Goal: Communication & Community: Answer question/provide support

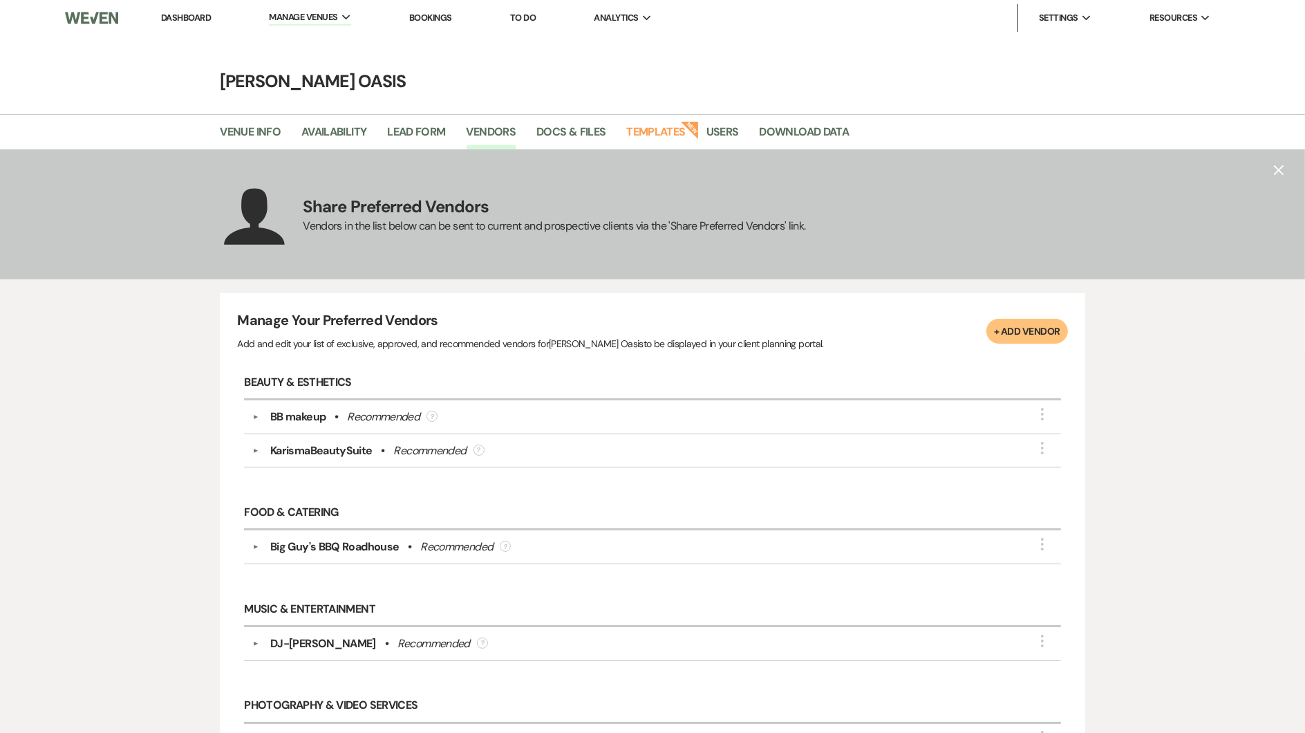
click at [187, 20] on link "Dashboard" at bounding box center [186, 18] width 50 height 12
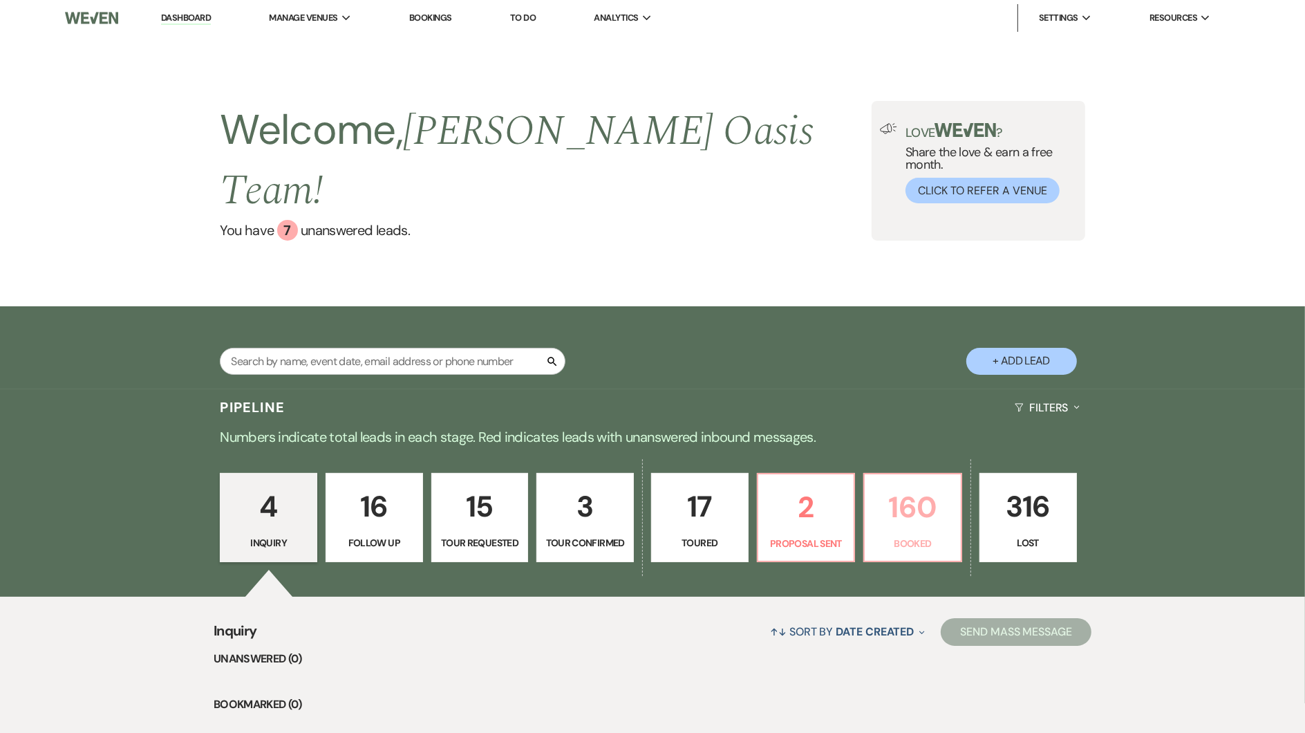
click at [909, 484] on p "160" at bounding box center [912, 507] width 79 height 46
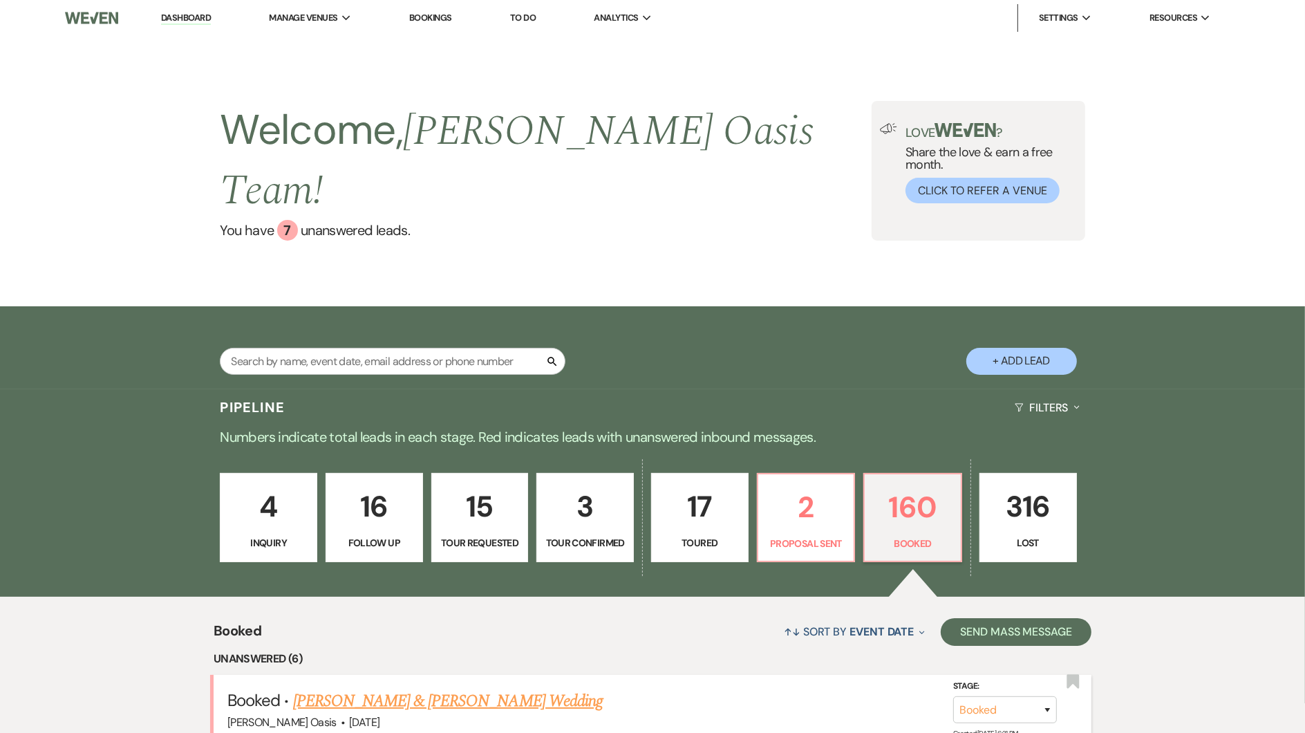
click at [329, 688] on link "Zoe Culbertson & Jordan Zenk's Wedding" at bounding box center [448, 700] width 310 height 25
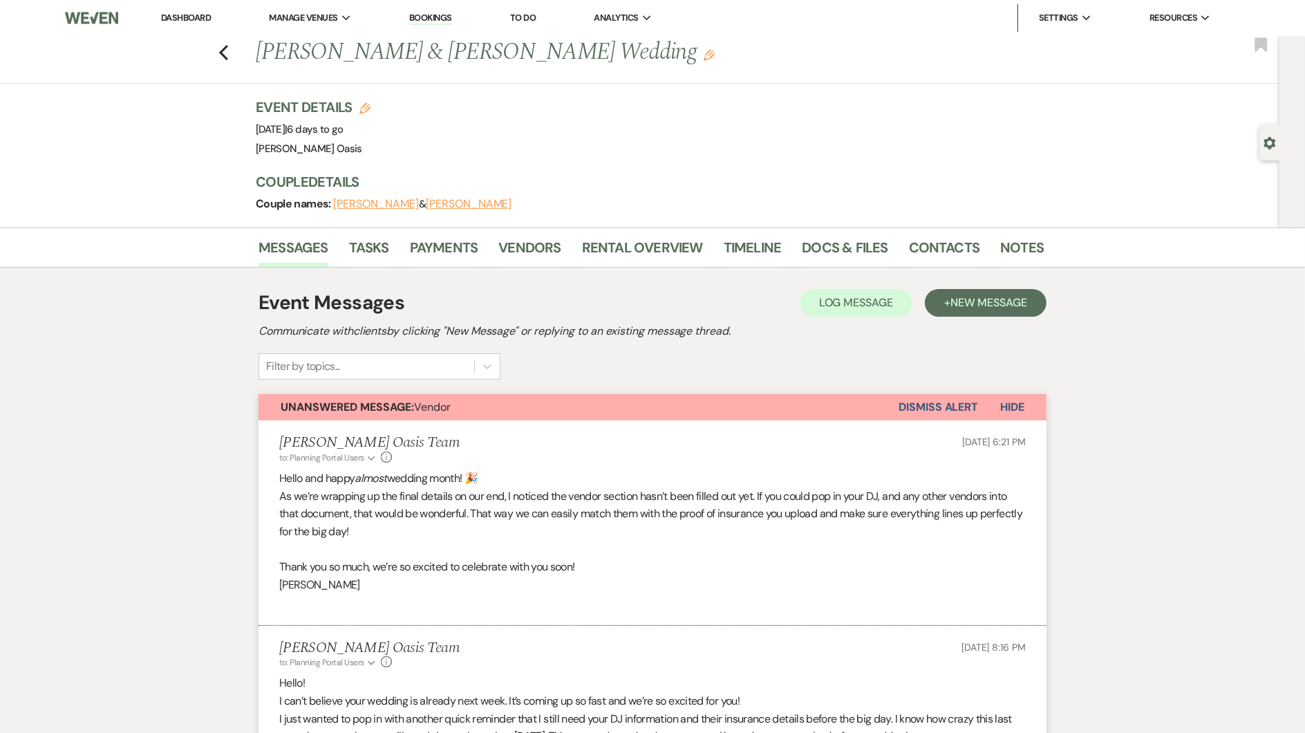
scroll to position [858, 0]
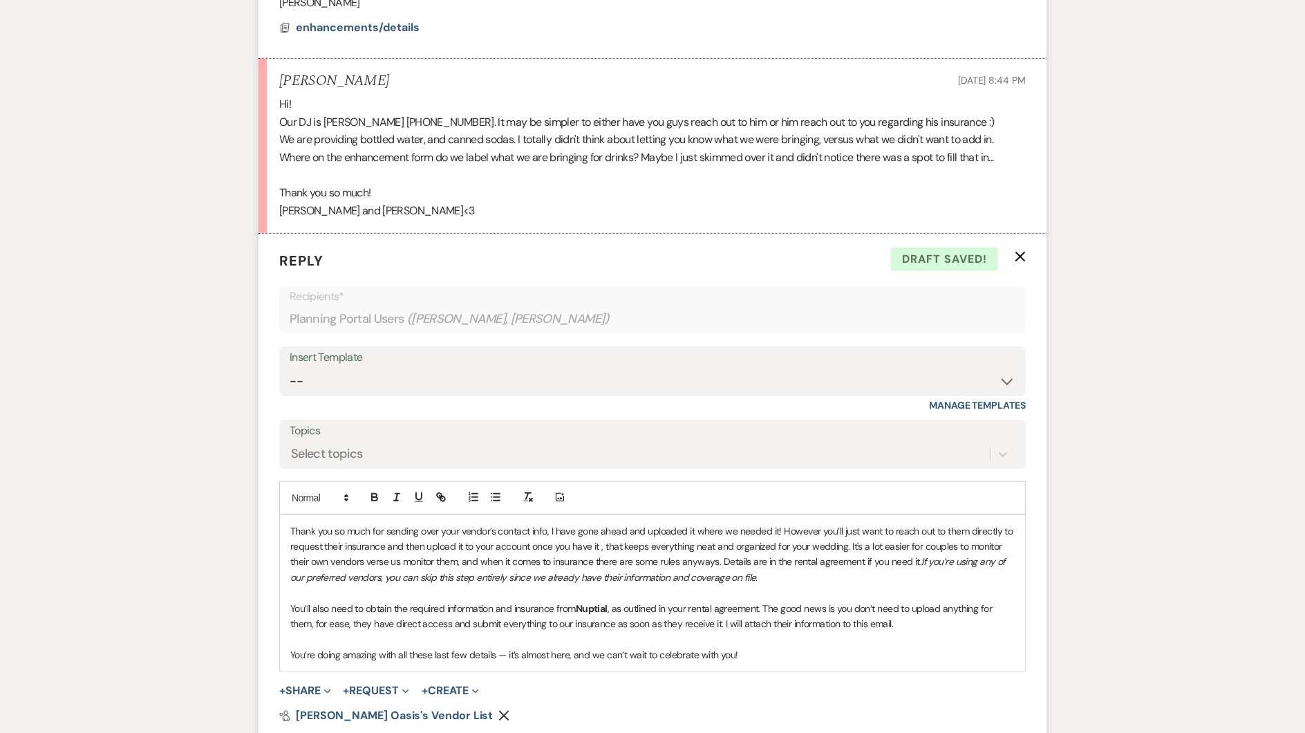
click at [912, 601] on p "You’ll also need to obtain the required information and insurance from Nuptial …" at bounding box center [652, 616] width 724 height 31
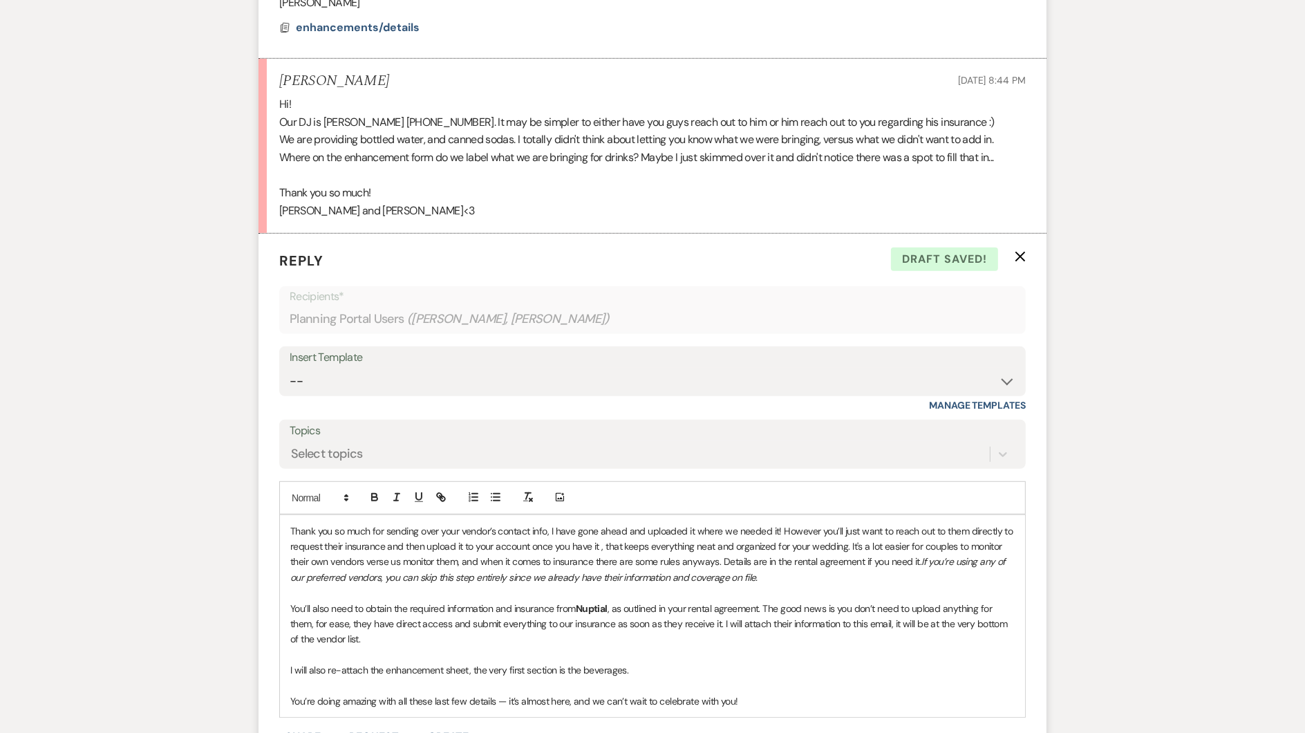
click at [426, 677] on p at bounding box center [652, 684] width 724 height 15
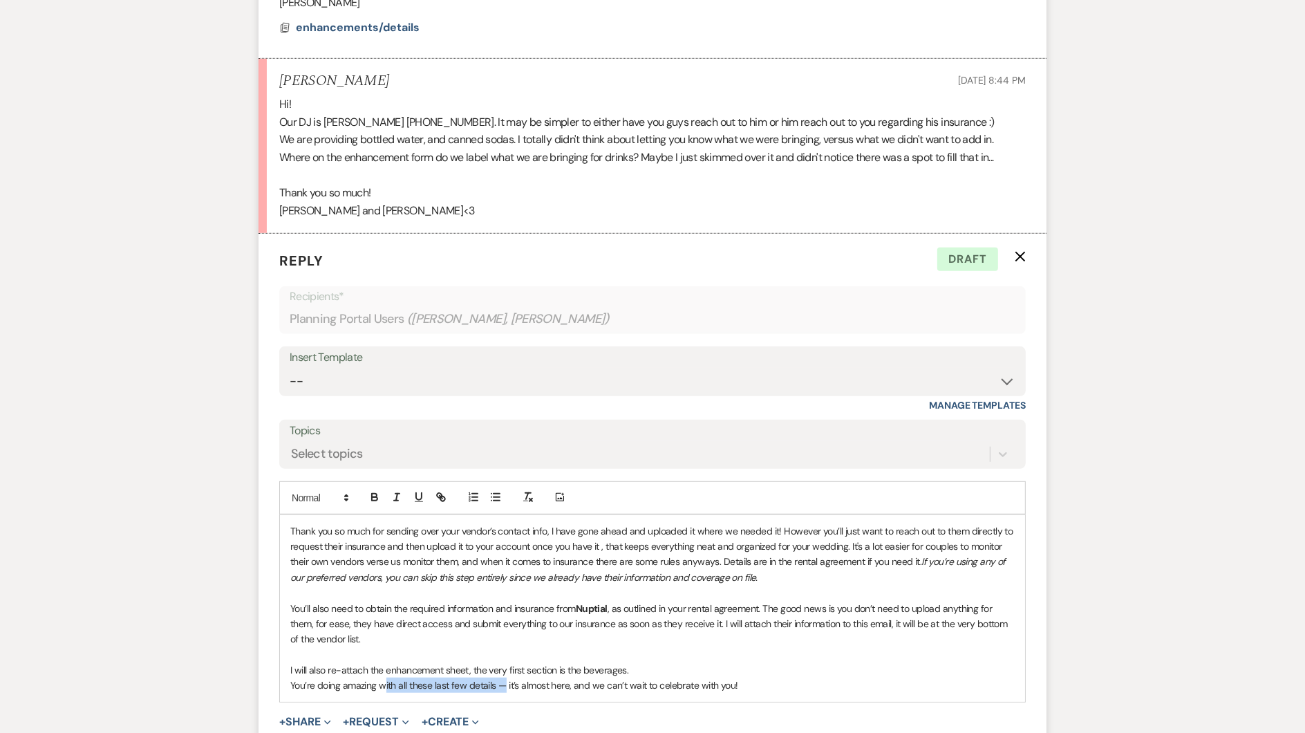
drag, startPoint x: 503, startPoint y: 663, endPoint x: 384, endPoint y: 661, distance: 118.9
click at [385, 677] on p "You’re doing amazing with all these last few details — it’s almost here, and we…" at bounding box center [652, 684] width 724 height 15
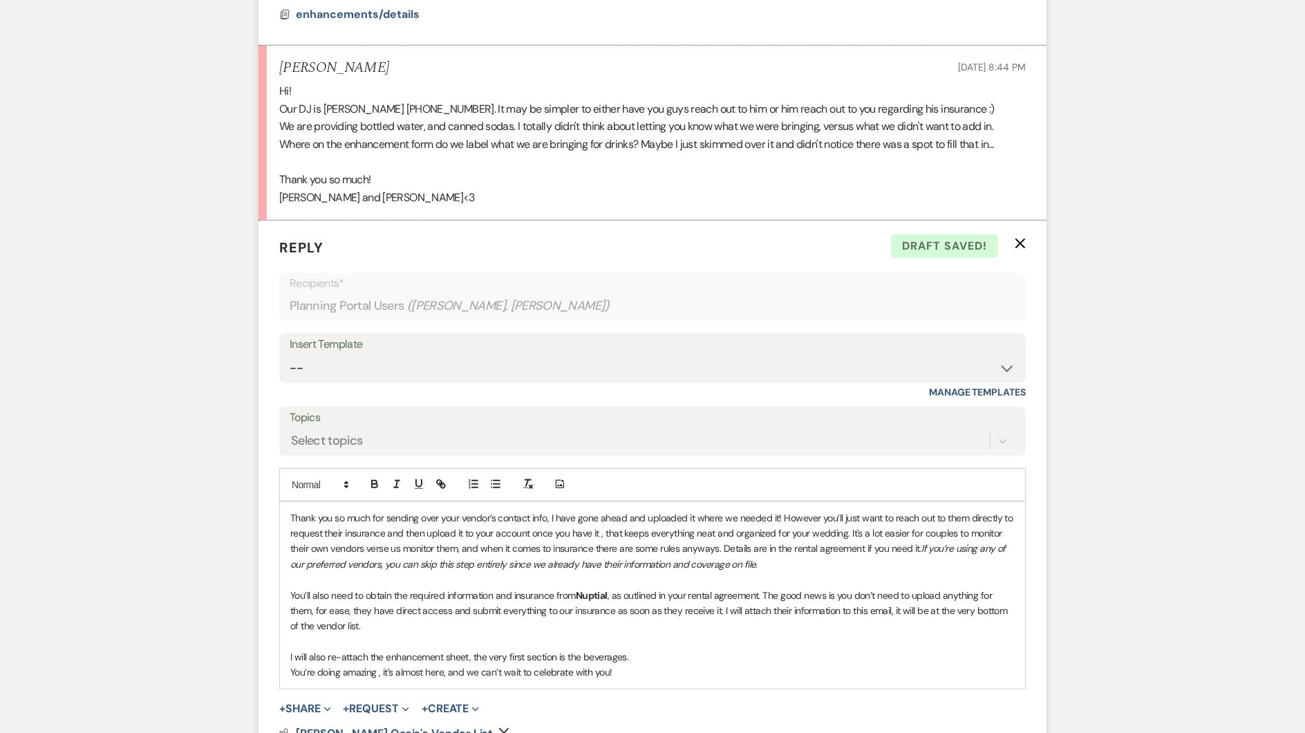
scroll to position [872, 0]
click at [297, 702] on button "+ Share Expand" at bounding box center [305, 707] width 52 height 11
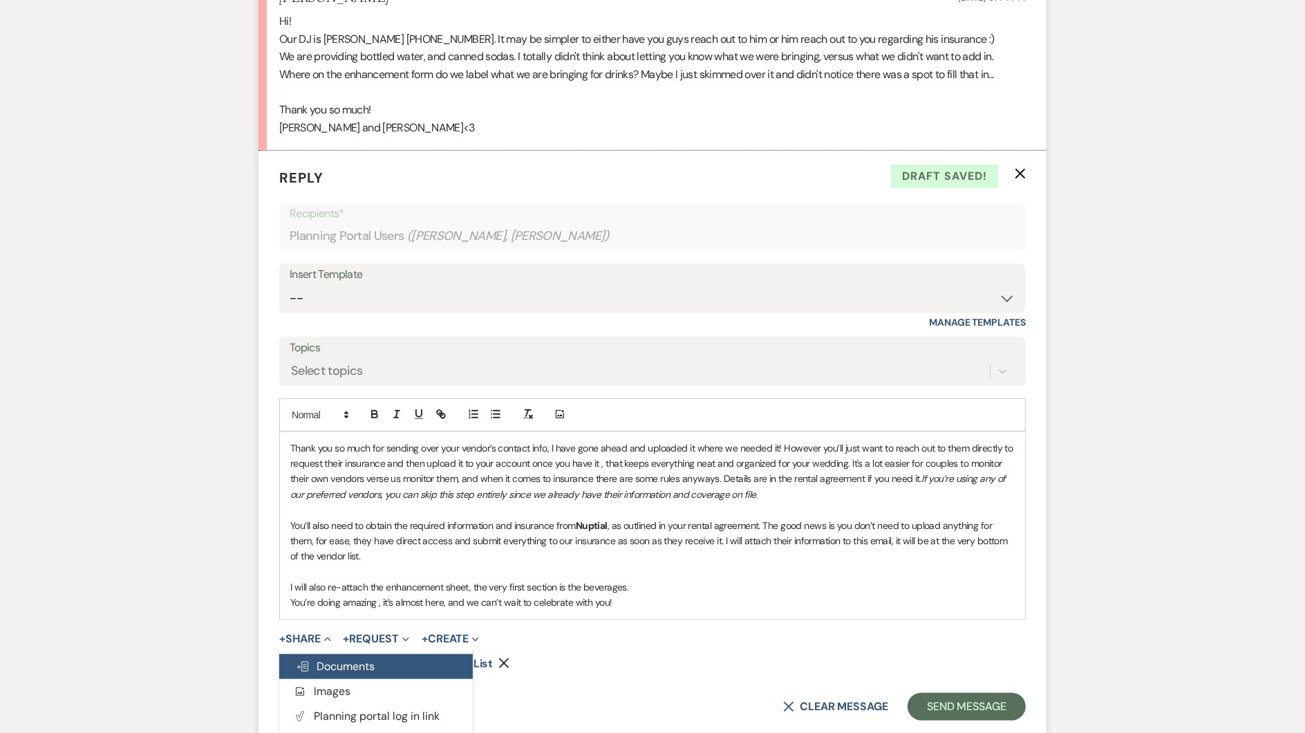
scroll to position [941, 0]
click at [319, 654] on button "Doc Upload Documents" at bounding box center [376, 666] width 194 height 25
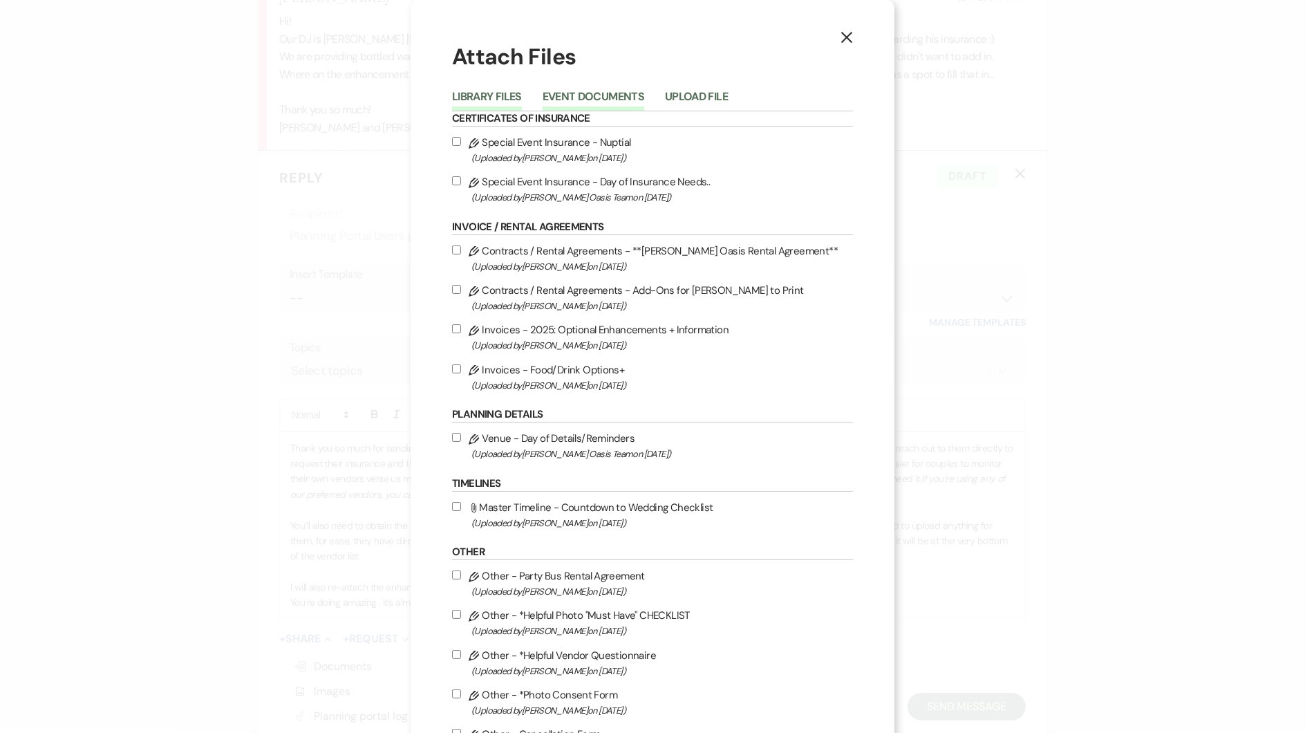
click at [600, 96] on button "Event Documents" at bounding box center [594, 100] width 102 height 19
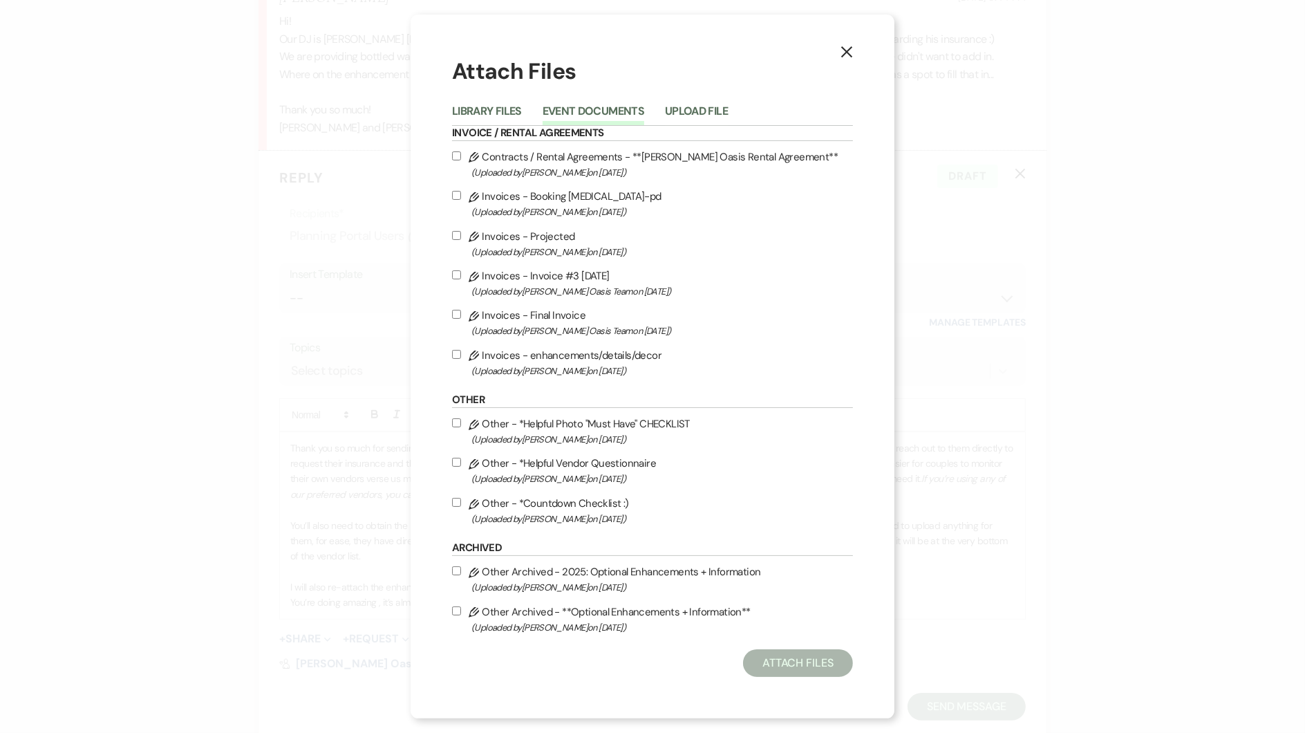
click at [552, 352] on label "Pencil Invoices - enhancements/details/decor (Uploaded by Ronelle Oehme on Jun …" at bounding box center [652, 362] width 401 height 32
click at [461, 352] on input "Pencil Invoices - enhancements/details/decor (Uploaded by Ronelle Oehme on Jun …" at bounding box center [456, 354] width 9 height 9
checkbox input "true"
click at [762, 662] on button "Attach Files" at bounding box center [798, 663] width 110 height 28
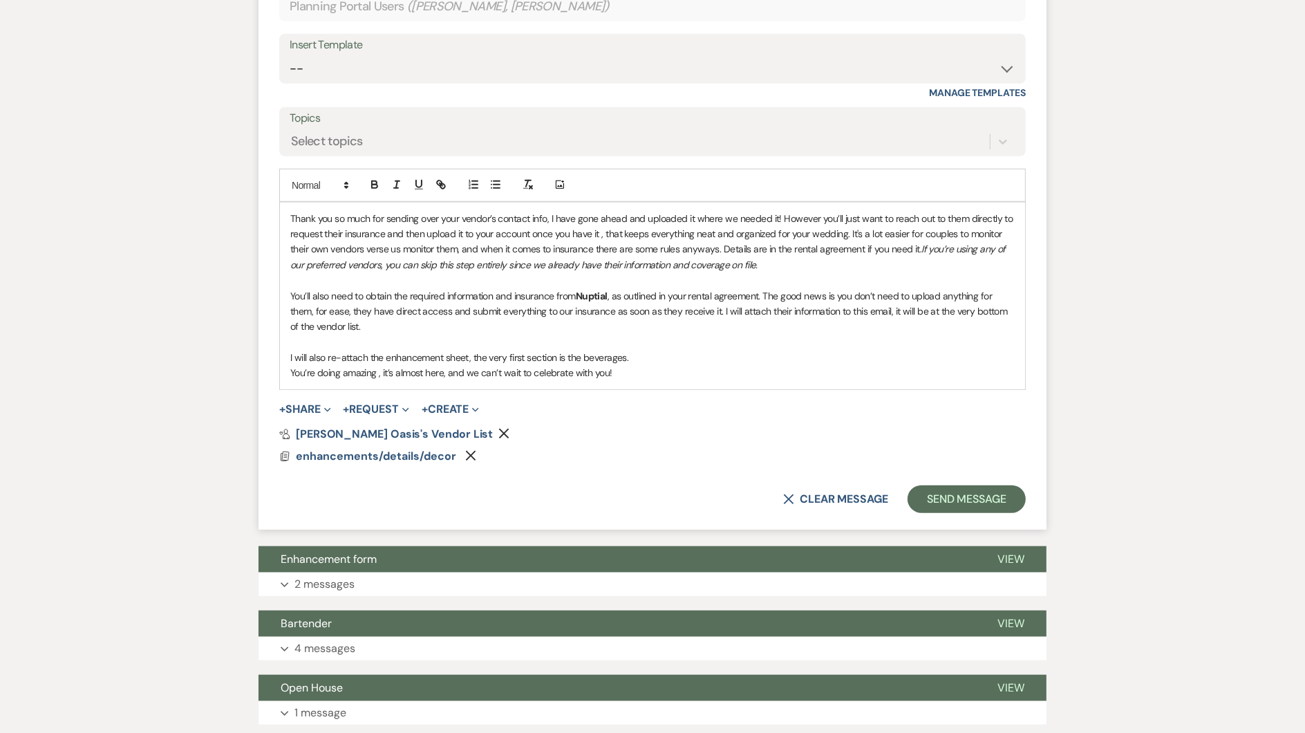
scroll to position [1177, 0]
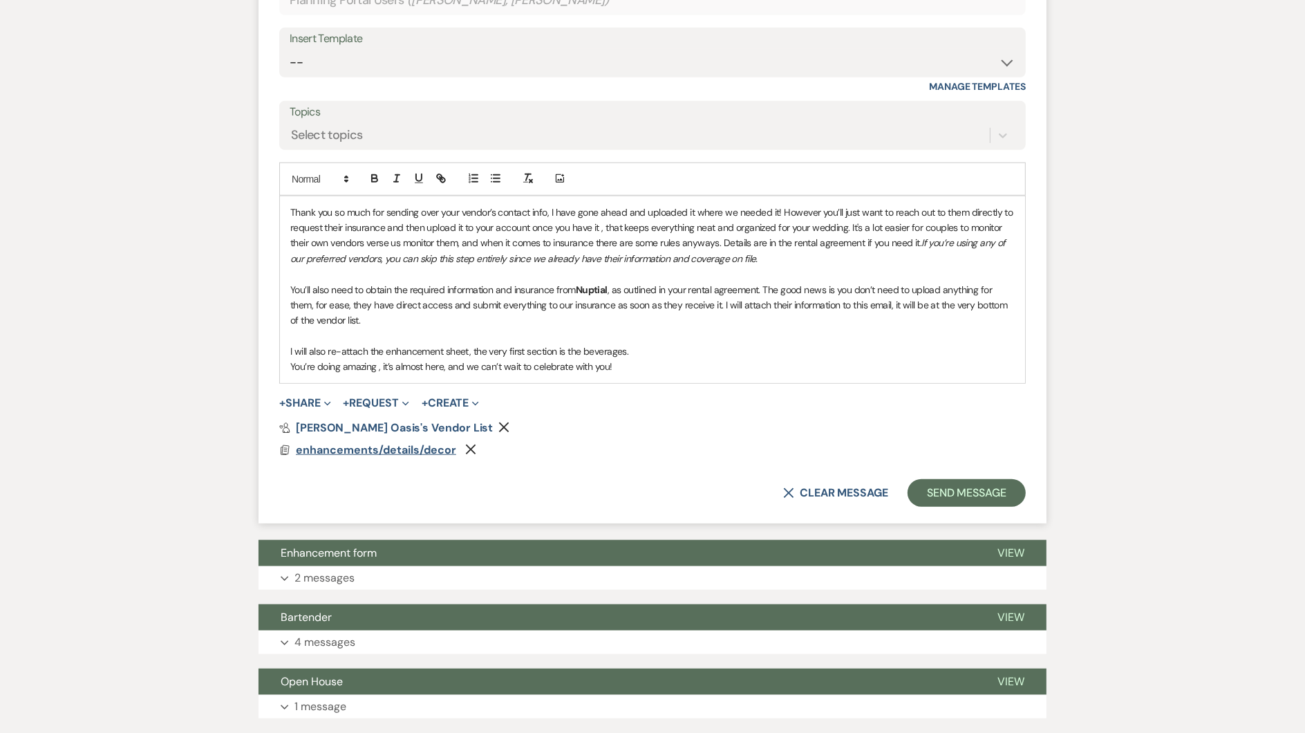
click at [415, 442] on span "enhancements/details/decor" at bounding box center [376, 449] width 160 height 15
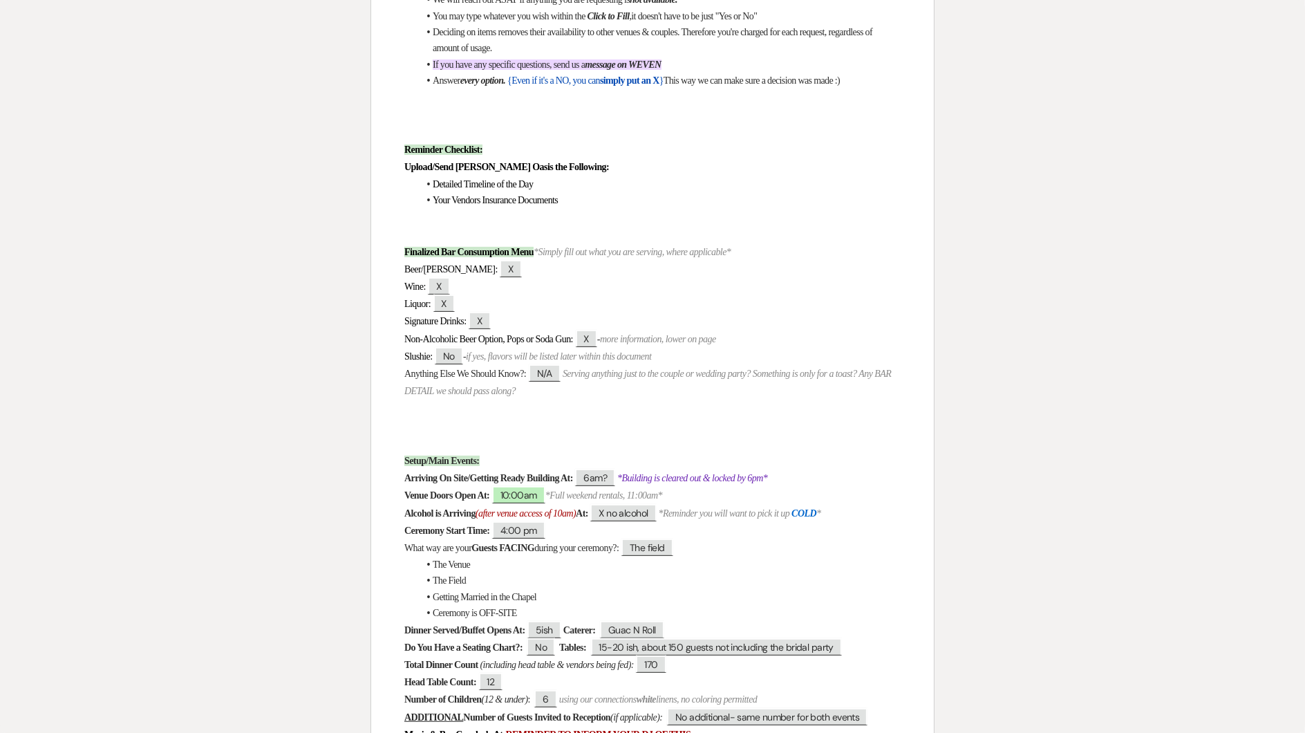
scroll to position [444, 0]
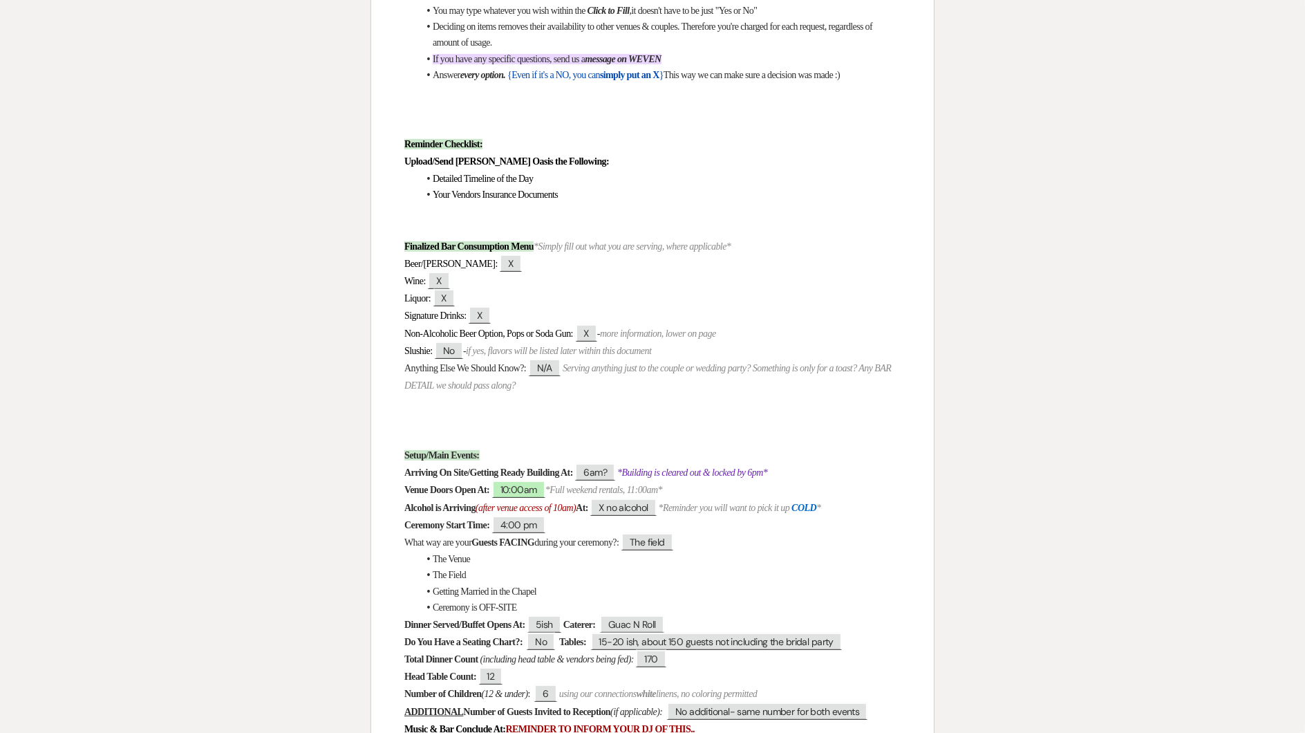
click at [428, 502] on strong "Alcohol is Arriving" at bounding box center [439, 507] width 71 height 10
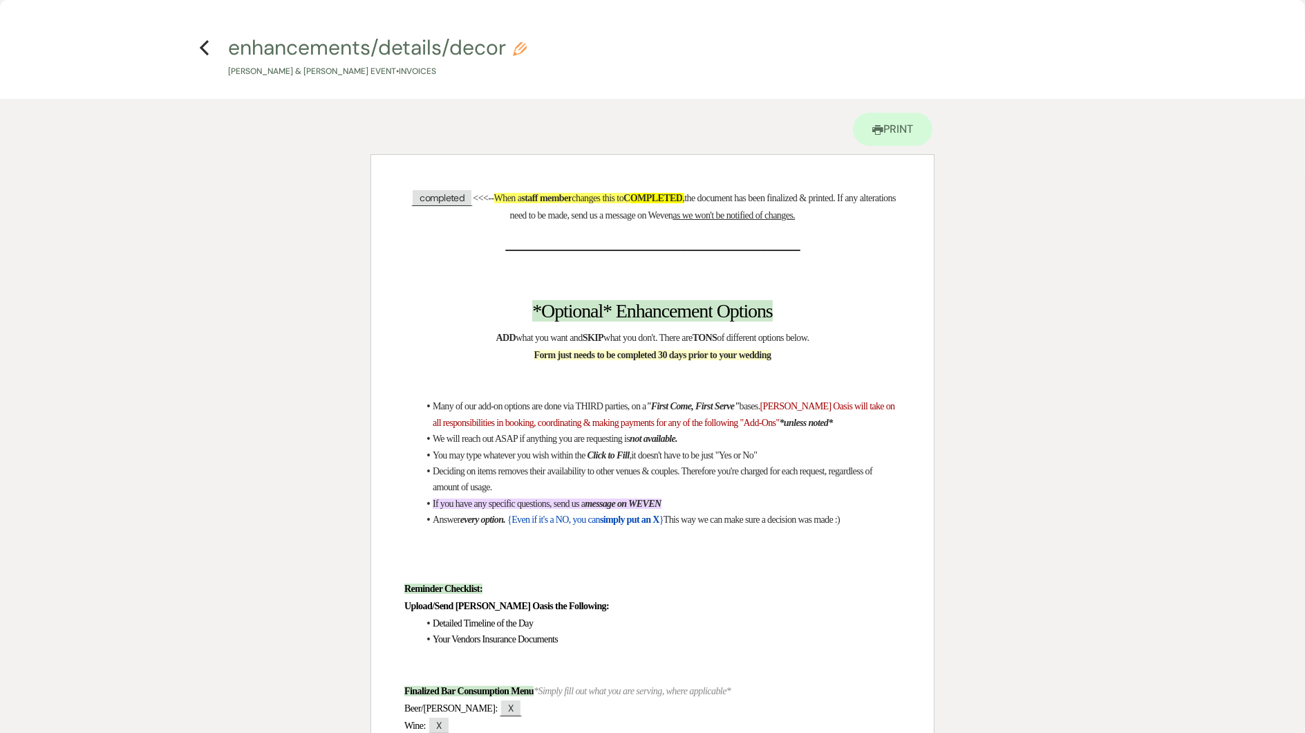
scroll to position [0, 0]
click at [207, 43] on use "button" at bounding box center [204, 47] width 9 height 15
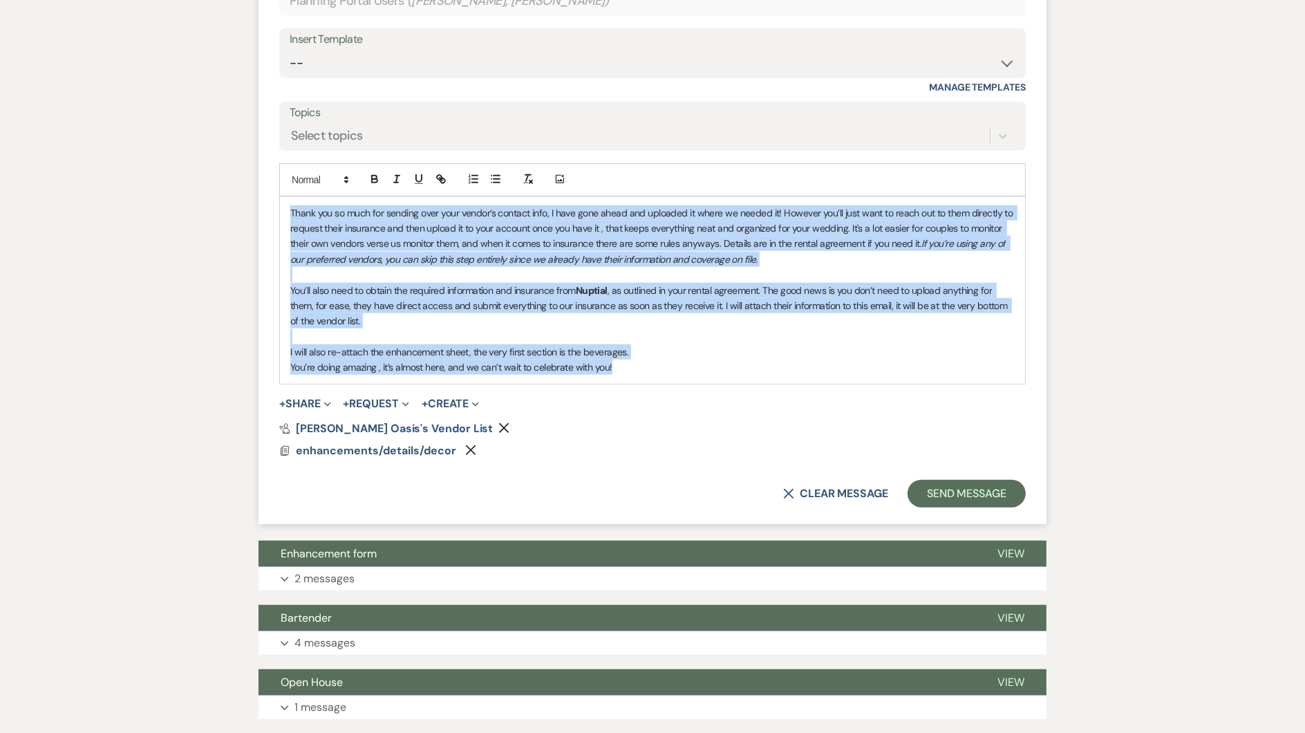
drag, startPoint x: 626, startPoint y: 341, endPoint x: 205, endPoint y: 126, distance: 472.0
click at [205, 126] on div "Messages Tasks Payments Vendors Rental Overview Timeline Docs & Files Contacts …" at bounding box center [652, 249] width 1305 height 2397
copy div "Thank you so much for sending over your vendor’s contact info, I have gone ahea…"
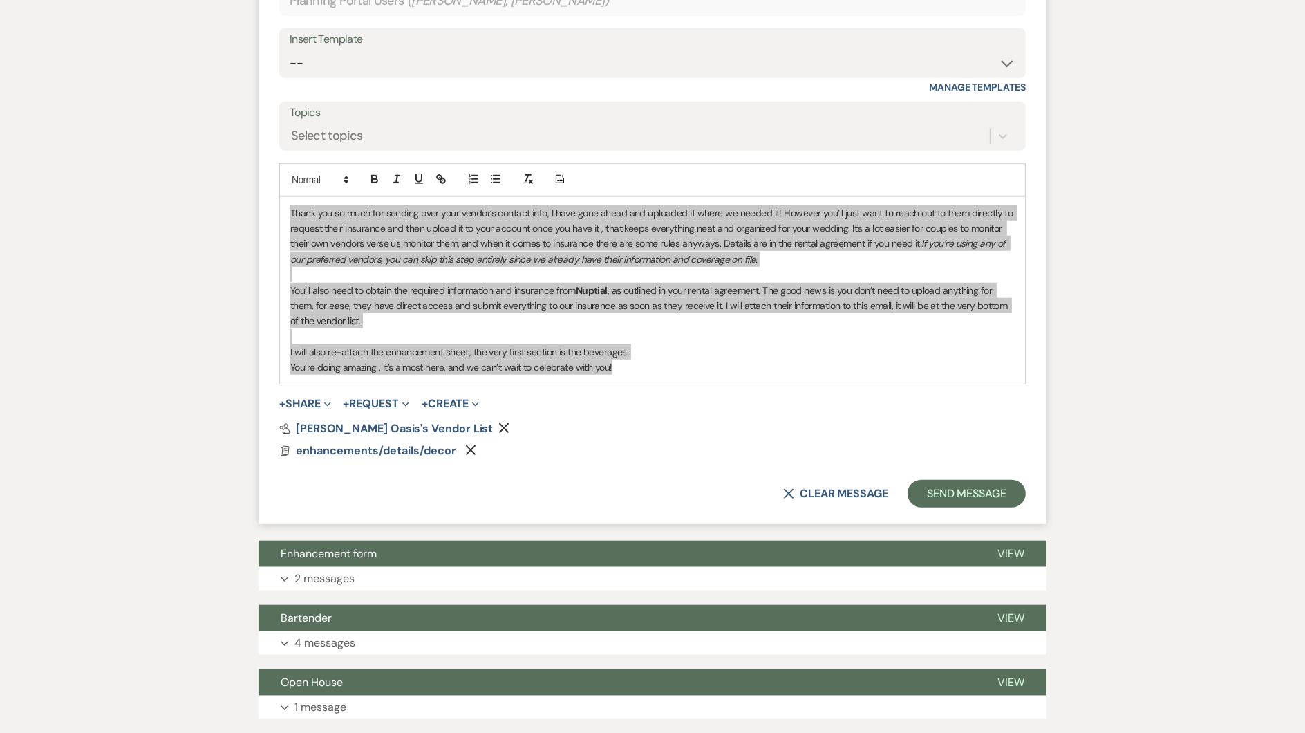
drag, startPoint x: 7, startPoint y: 217, endPoint x: 360, endPoint y: 310, distance: 365.1
click at [360, 329] on p at bounding box center [652, 336] width 724 height 15
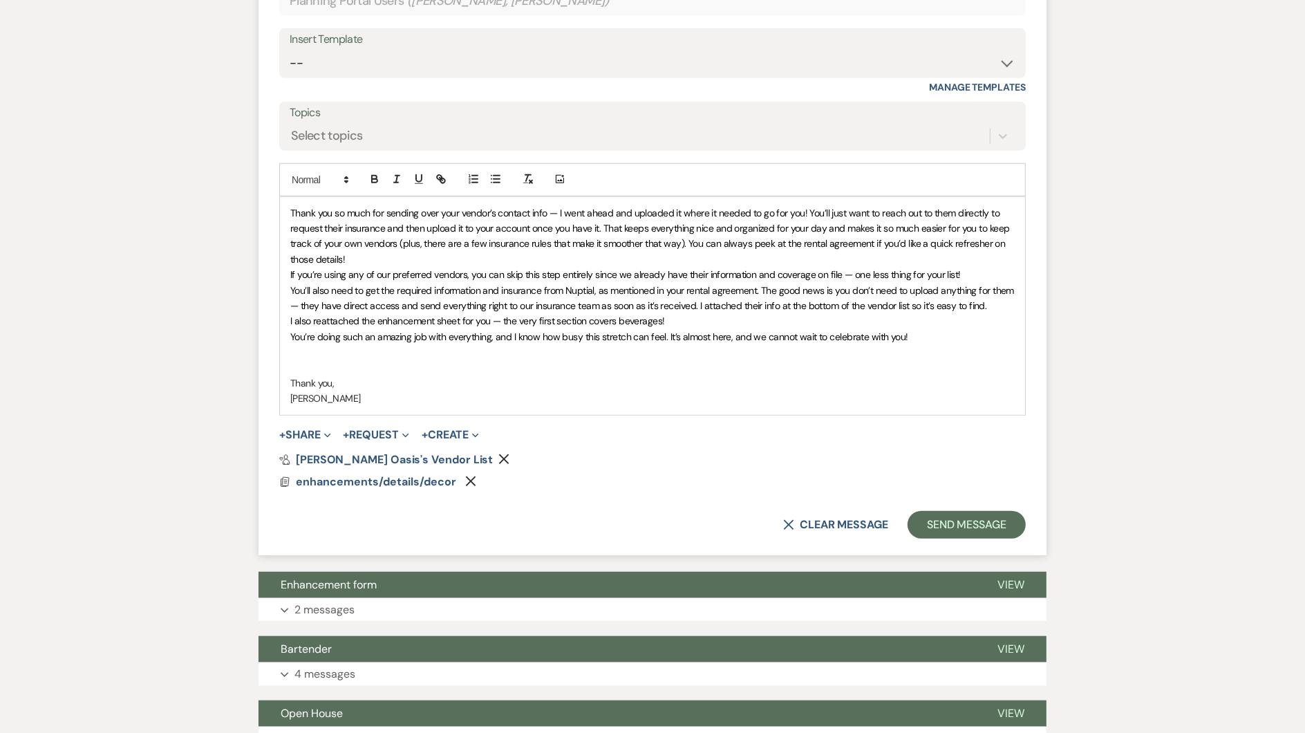
click at [556, 207] on span "Thank you so much for sending over your vendor’s contact info — I went ahead an…" at bounding box center [651, 236] width 722 height 59
click at [975, 267] on p "If you’re using any of our preferred vendors, you can skip this step entirely s…" at bounding box center [652, 274] width 724 height 15
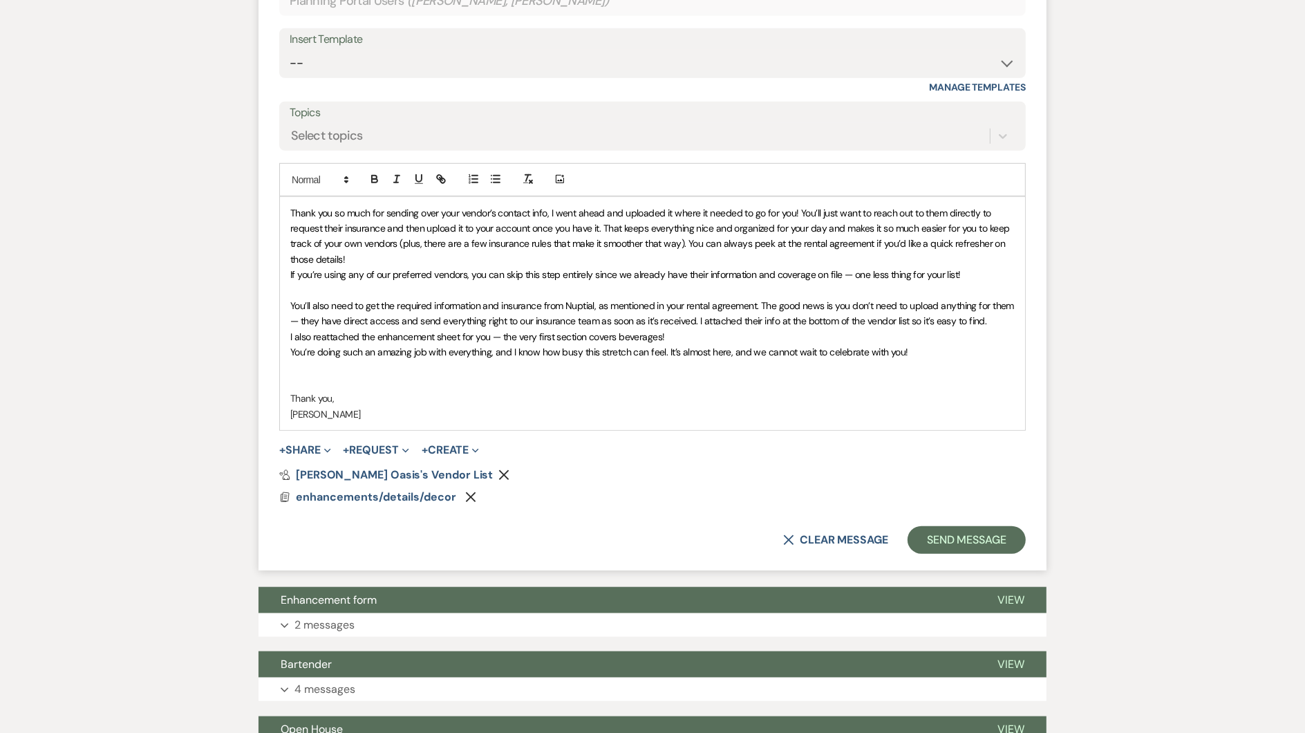
click at [389, 238] on p "Thank you so much for sending over your vendor’s contact info, I went ahead and…" at bounding box center [652, 236] width 724 height 62
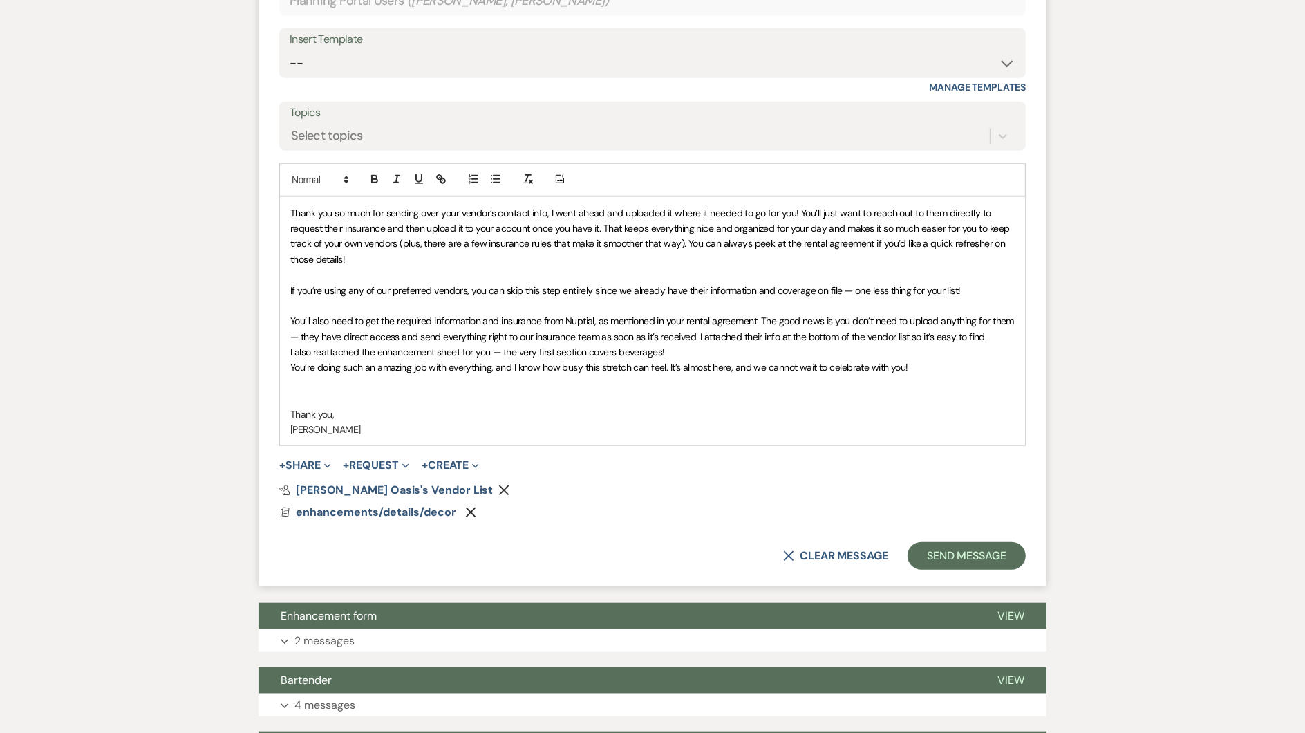
click at [680, 344] on p "I also reattached the enhancement sheet for you — the very first section covers…" at bounding box center [652, 351] width 724 height 15
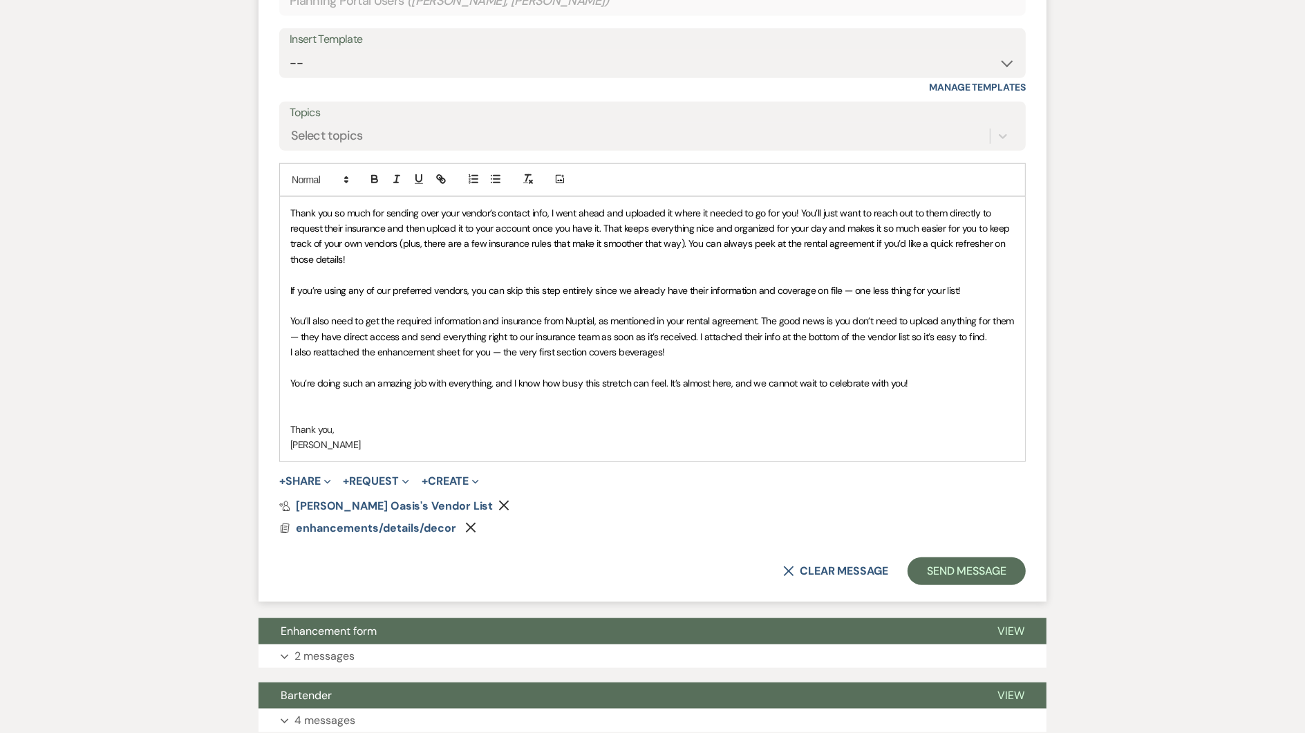
click at [379, 391] on p at bounding box center [652, 398] width 724 height 15
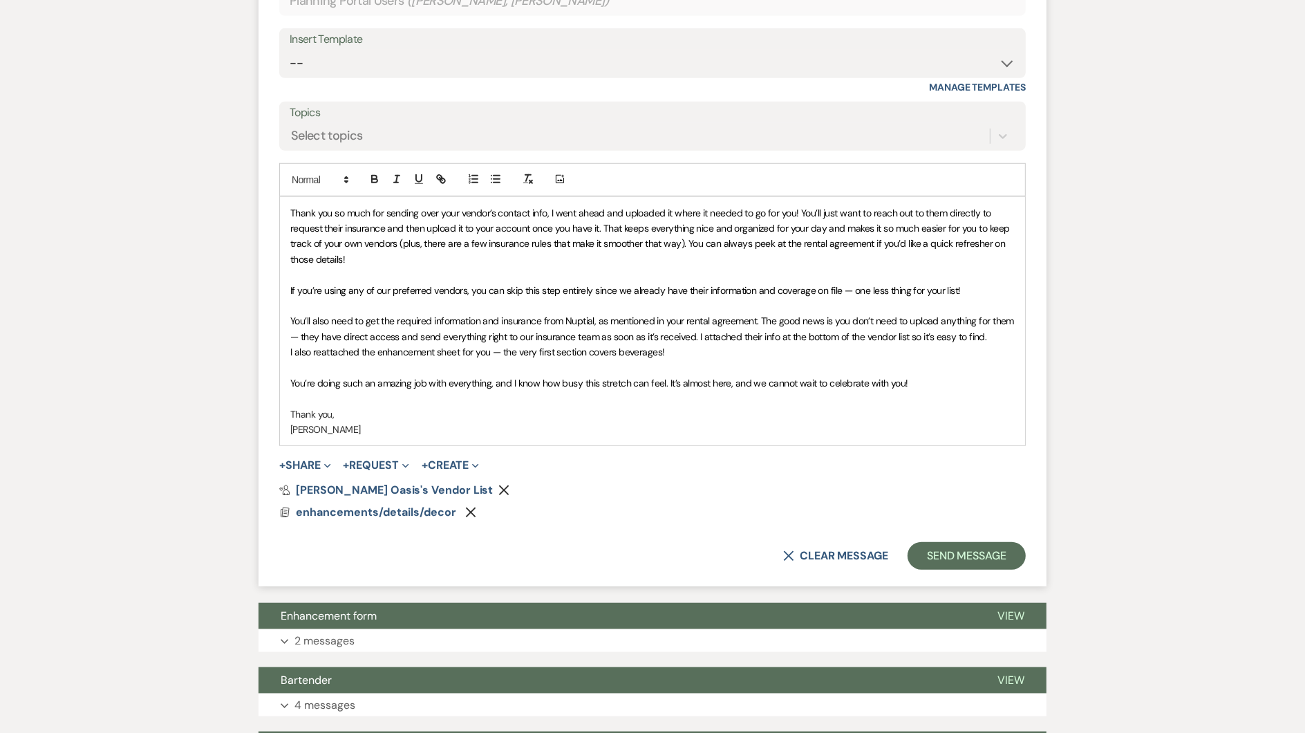
click at [287, 333] on div "Thank you so much for sending over your vendor’s contact info, I went ahead and…" at bounding box center [652, 321] width 745 height 249
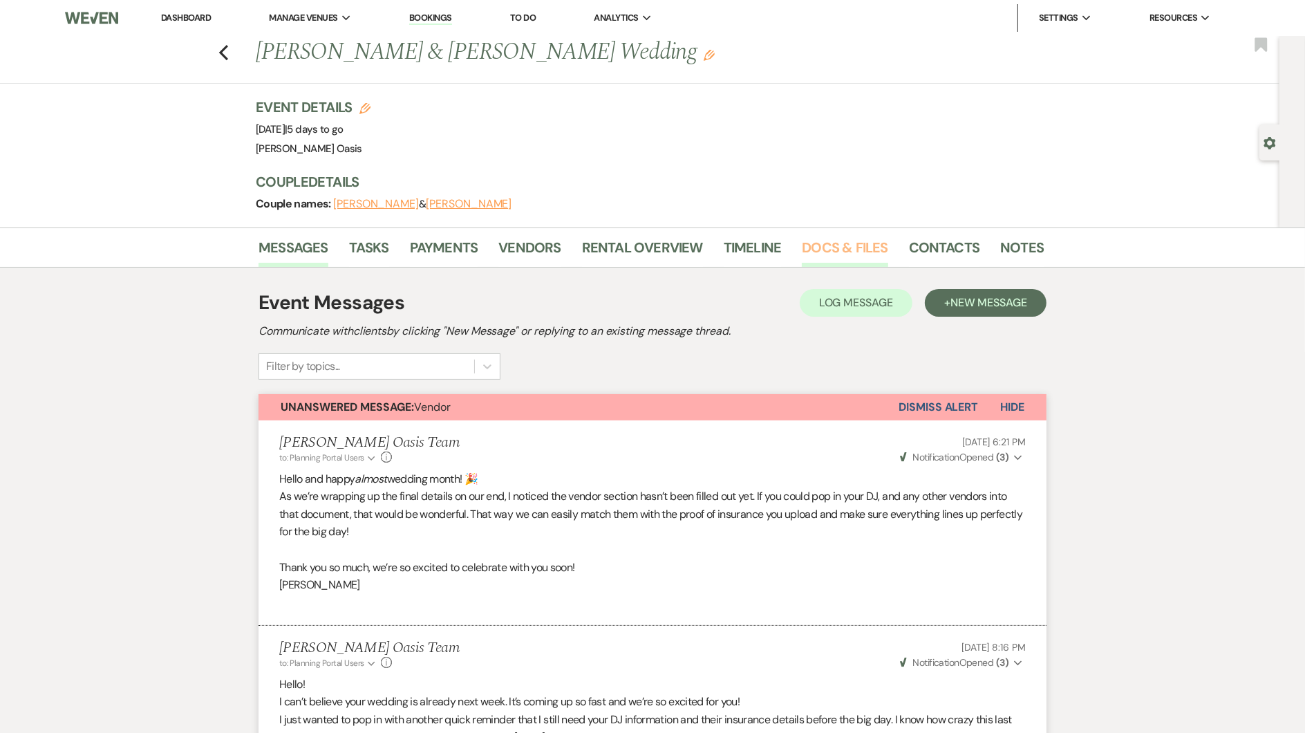
click at [838, 242] on link "Docs & Files" at bounding box center [845, 251] width 86 height 30
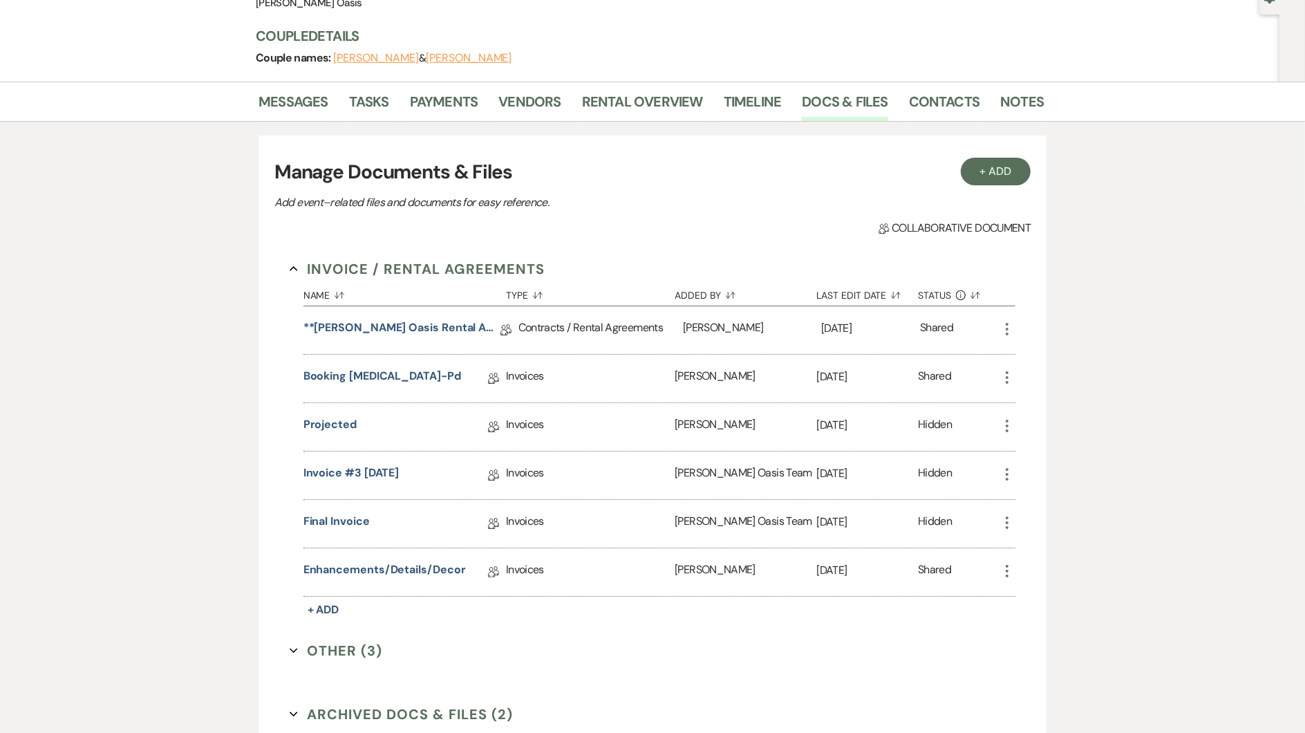
scroll to position [260, 0]
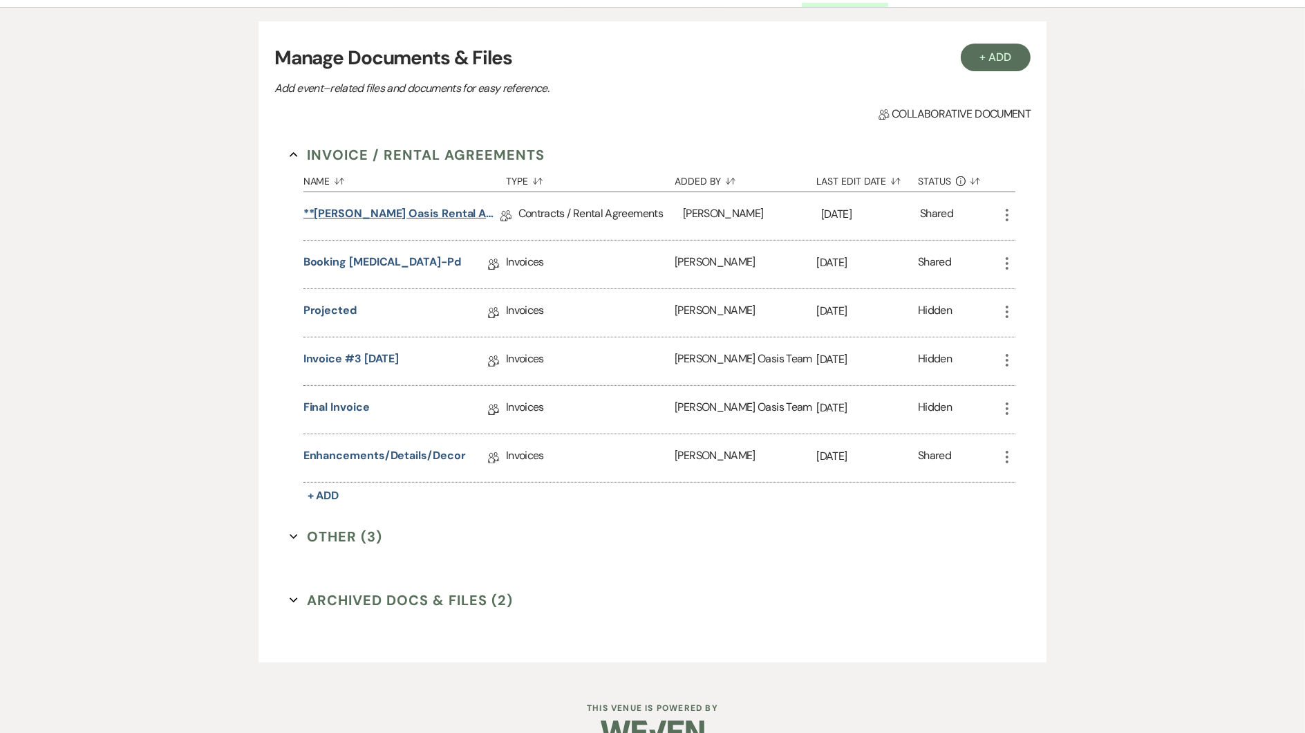
click at [427, 210] on link "**Oehme Oasis Rental Agreement**" at bounding box center [401, 215] width 197 height 21
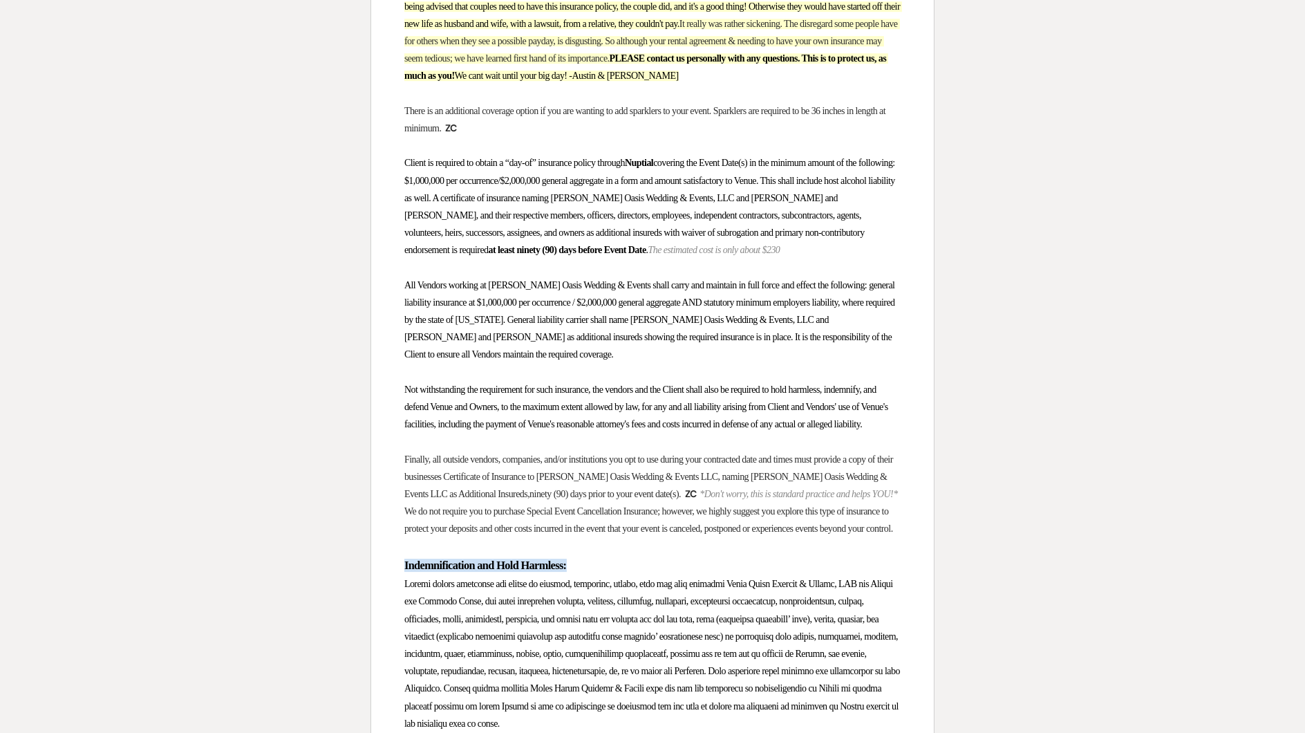
scroll to position [4370, 0]
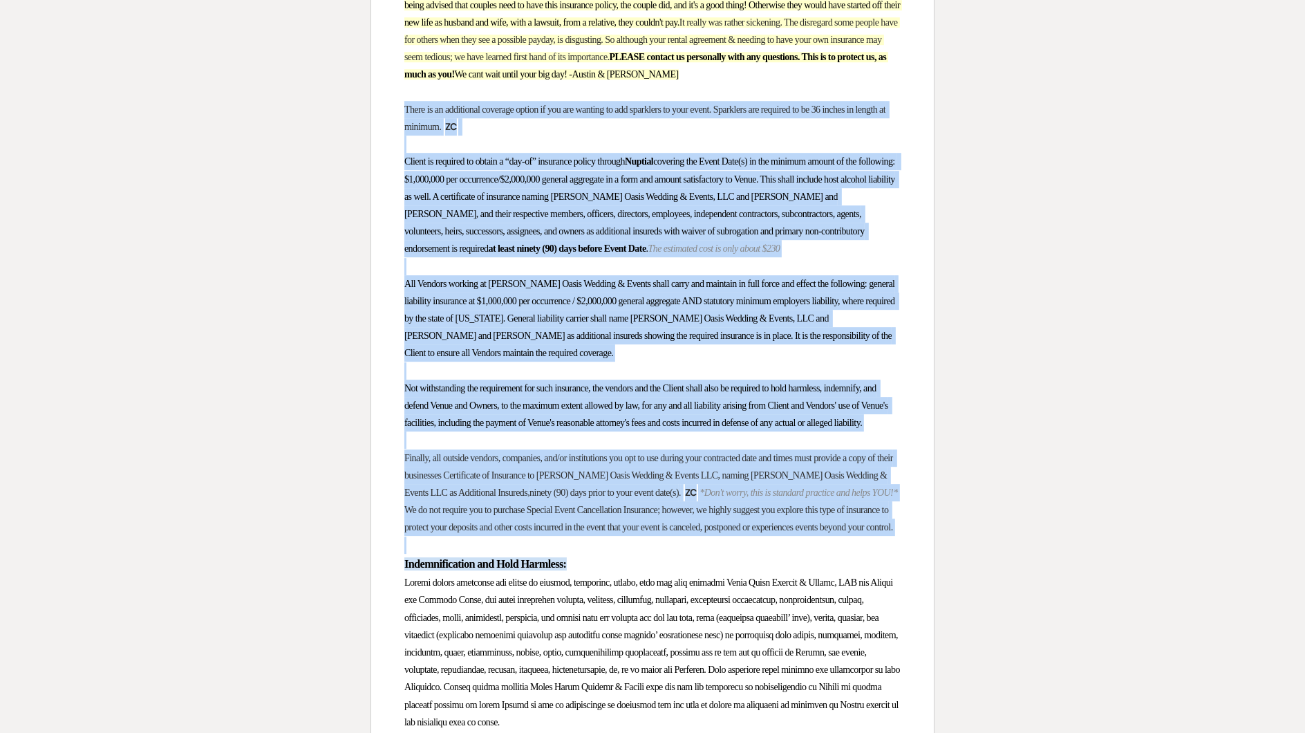
drag, startPoint x: 406, startPoint y: 655, endPoint x: 365, endPoint y: 172, distance: 484.9
copy div "There is an additional coverage option if you are wanting to add sparklers to y…"
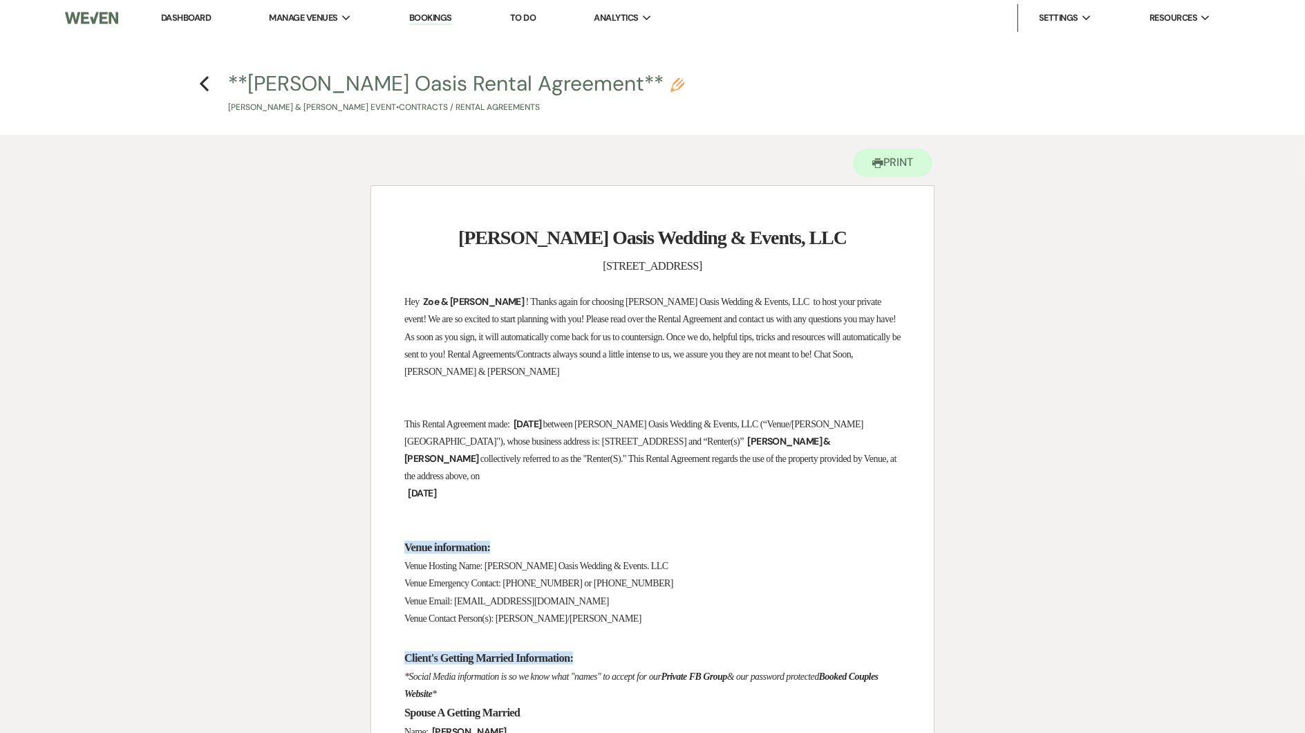
scroll to position [0, 0]
click at [201, 84] on use "button" at bounding box center [204, 83] width 9 height 15
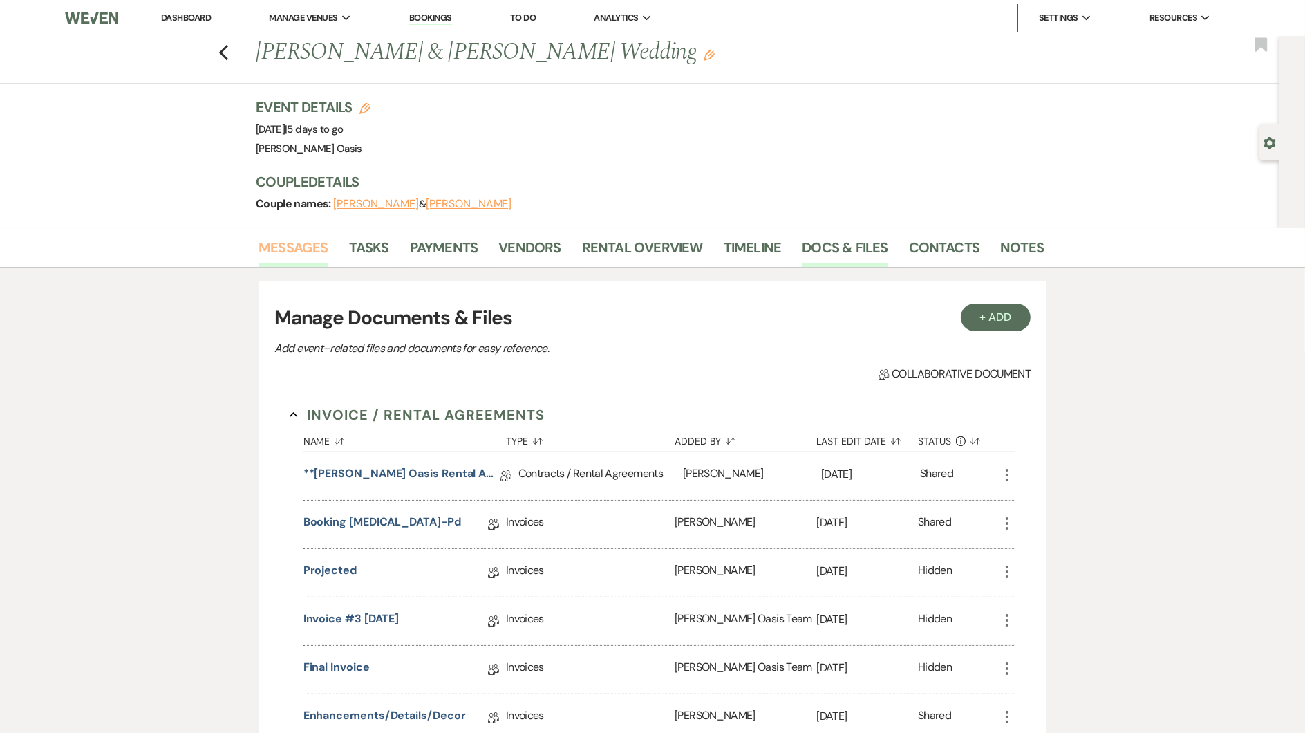
click at [292, 243] on link "Messages" at bounding box center [293, 251] width 70 height 30
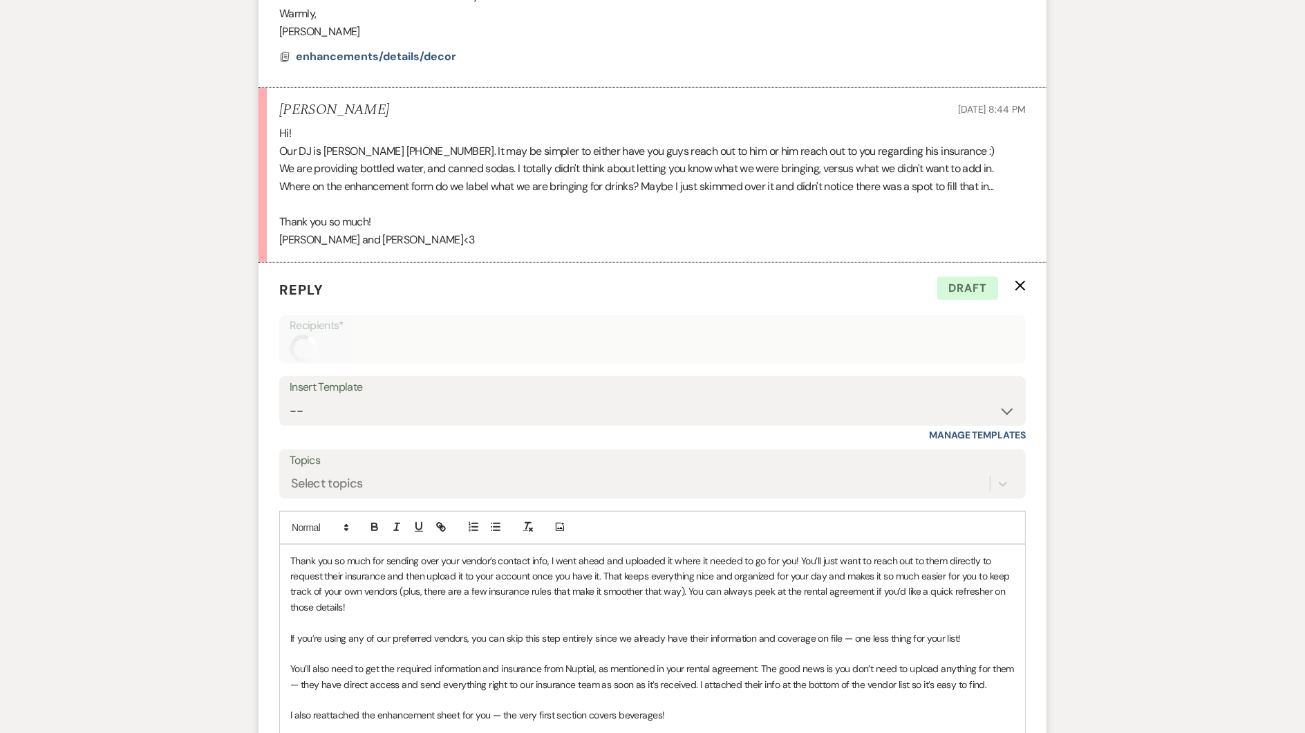
scroll to position [1047, 0]
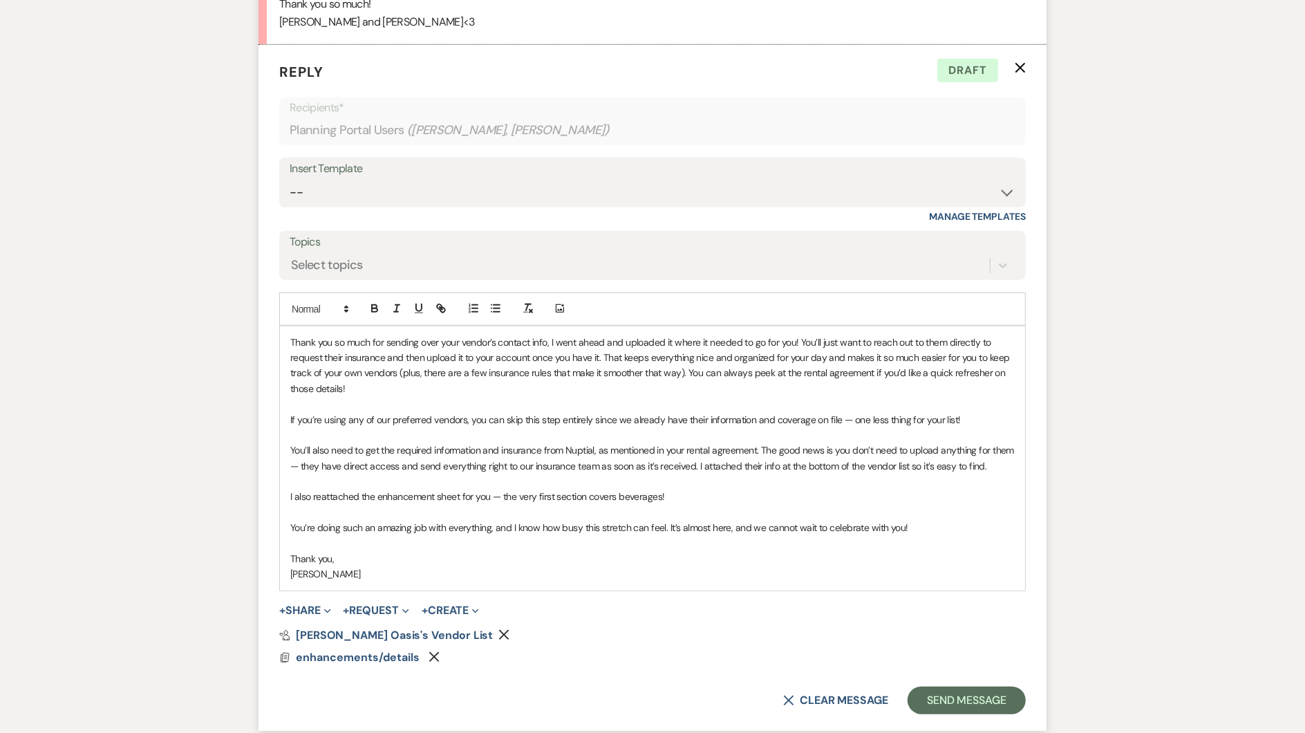
click at [358, 563] on div "Thank you so much for sending over your vendor’s contact info, I went ahead and…" at bounding box center [652, 458] width 745 height 264
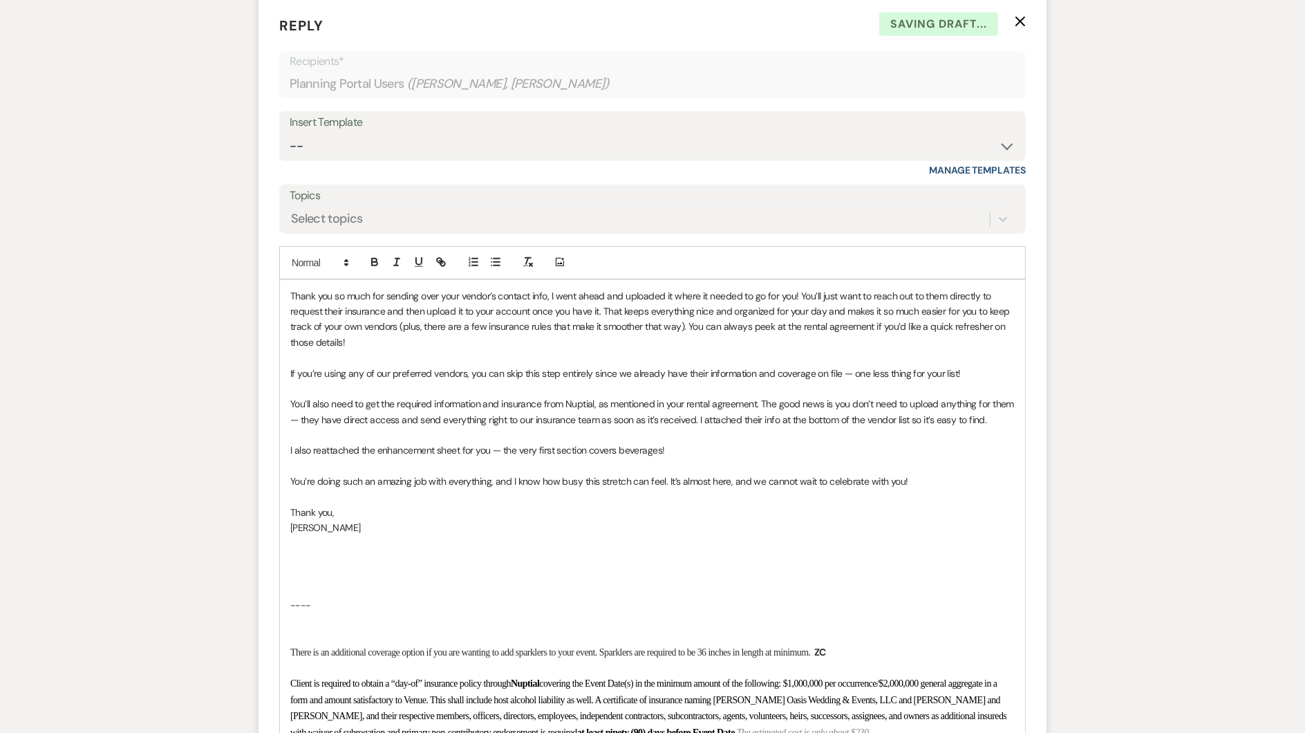
scroll to position [1106, 0]
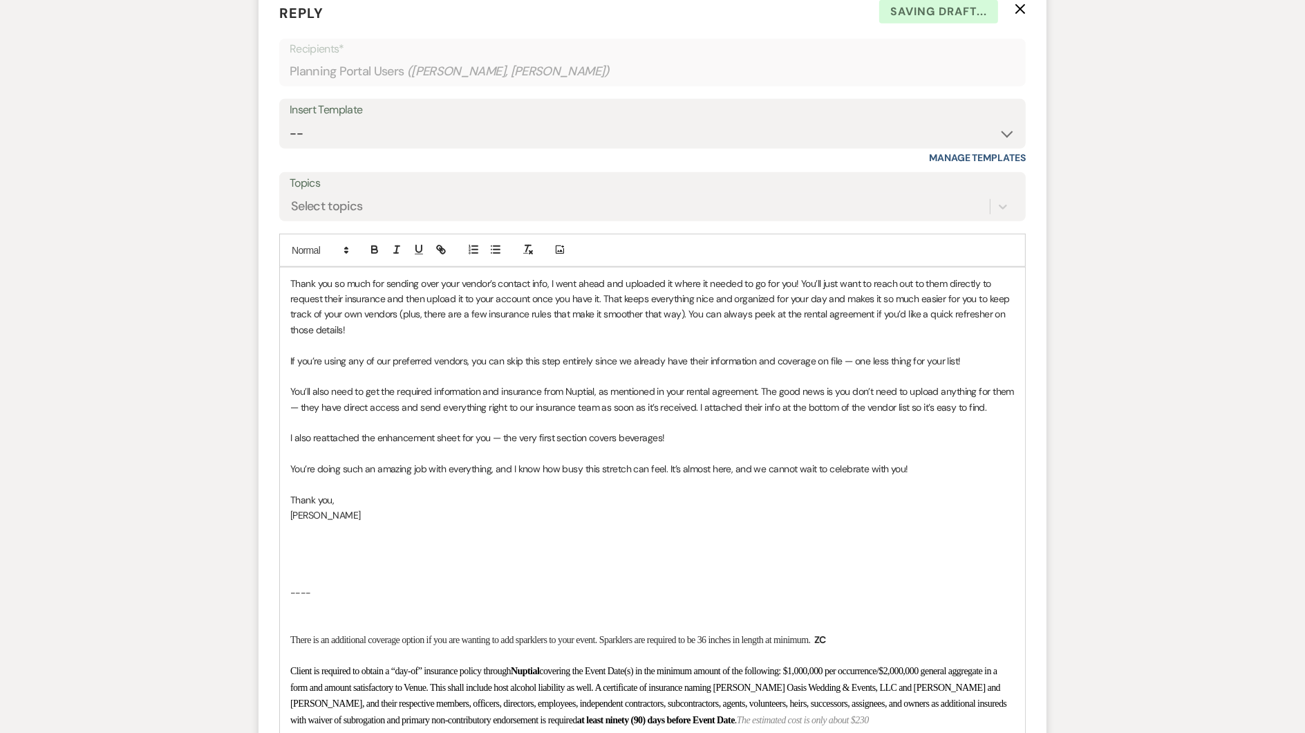
click at [321, 585] on p "----" at bounding box center [652, 592] width 724 height 15
click at [301, 570] on p at bounding box center [652, 577] width 724 height 15
drag, startPoint x: 620, startPoint y: 559, endPoint x: 256, endPoint y: 556, distance: 364.3
click at [258, 558] on form "Reply X Draft saved! Recipients* Planning Portal Users ( Zoe Culbertson, Jordan…" at bounding box center [652, 535] width 788 height 1098
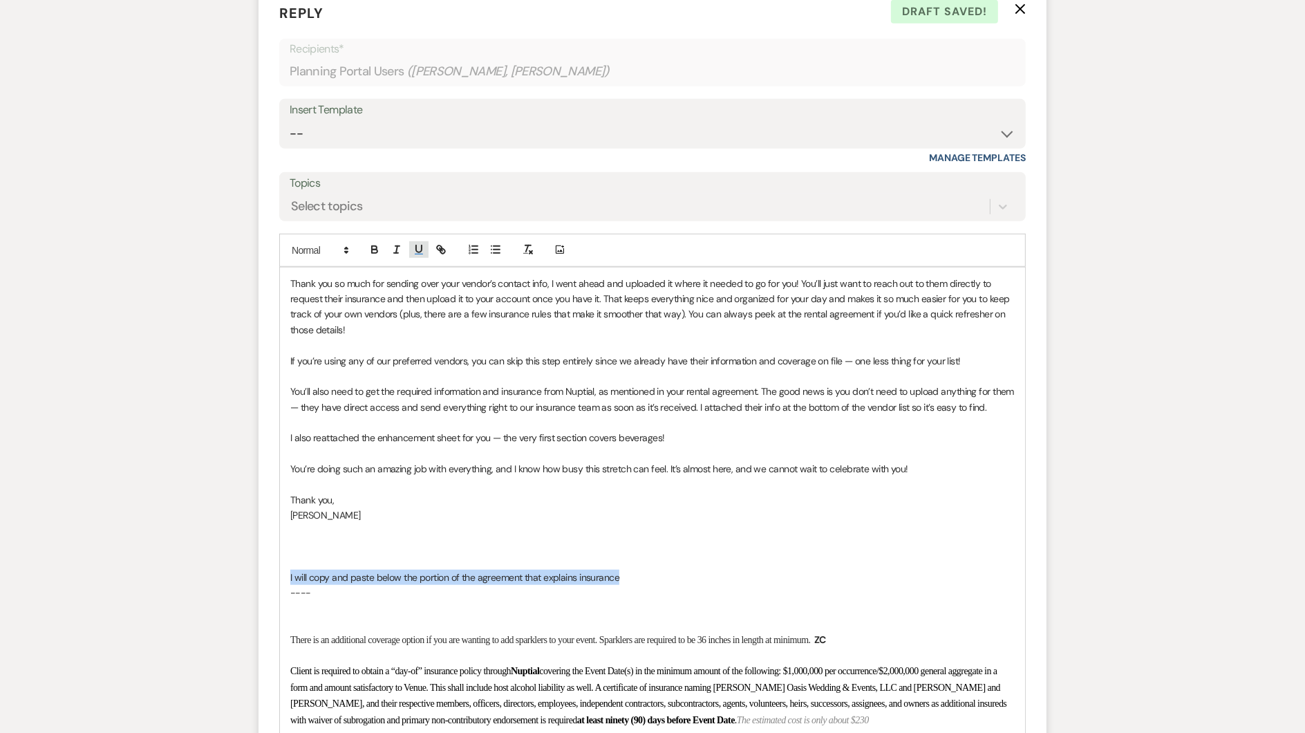
click at [417, 243] on icon "button" at bounding box center [419, 249] width 12 height 12
drag, startPoint x: 317, startPoint y: 575, endPoint x: 250, endPoint y: 566, distance: 67.6
click at [250, 569] on div "Messages Tasks Payments Vendors Rental Overview Timeline Docs & Files Contacts …" at bounding box center [652, 566] width 1305 height 2888
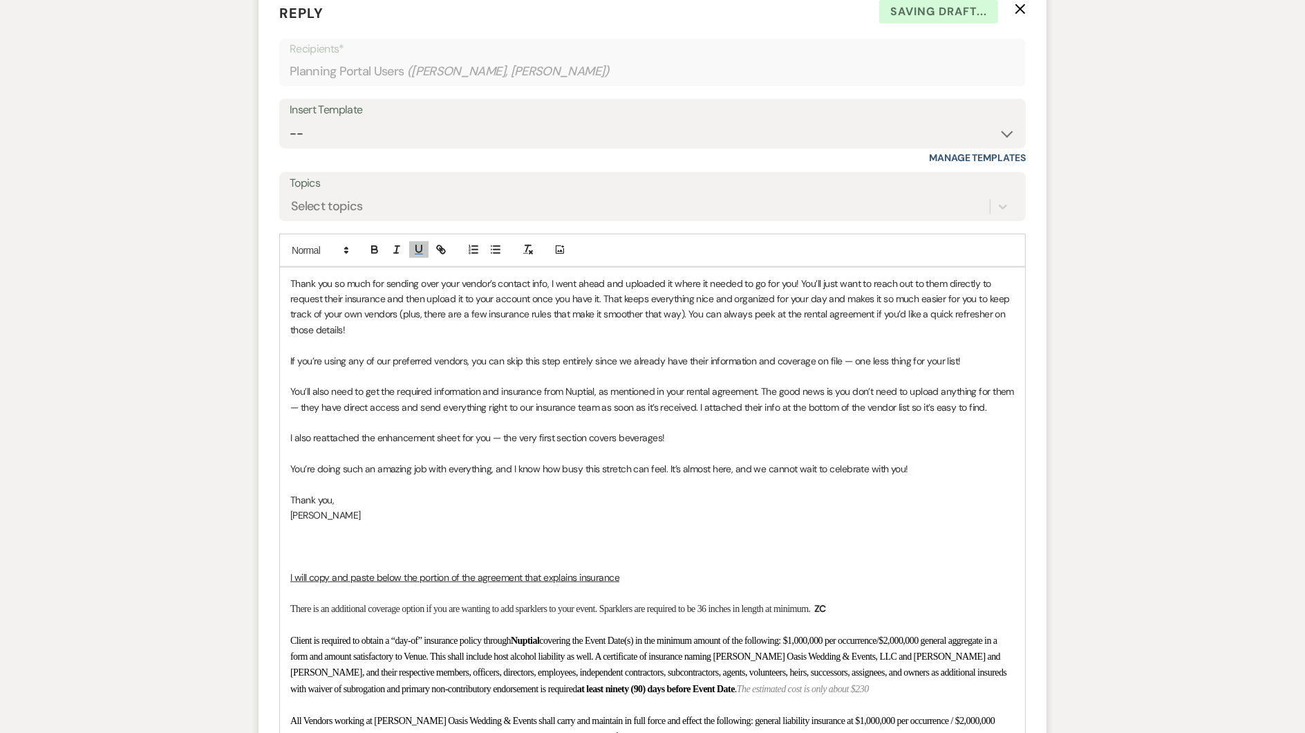
click at [314, 538] on p at bounding box center [652, 545] width 724 height 15
click at [411, 446] on p at bounding box center [652, 453] width 724 height 15
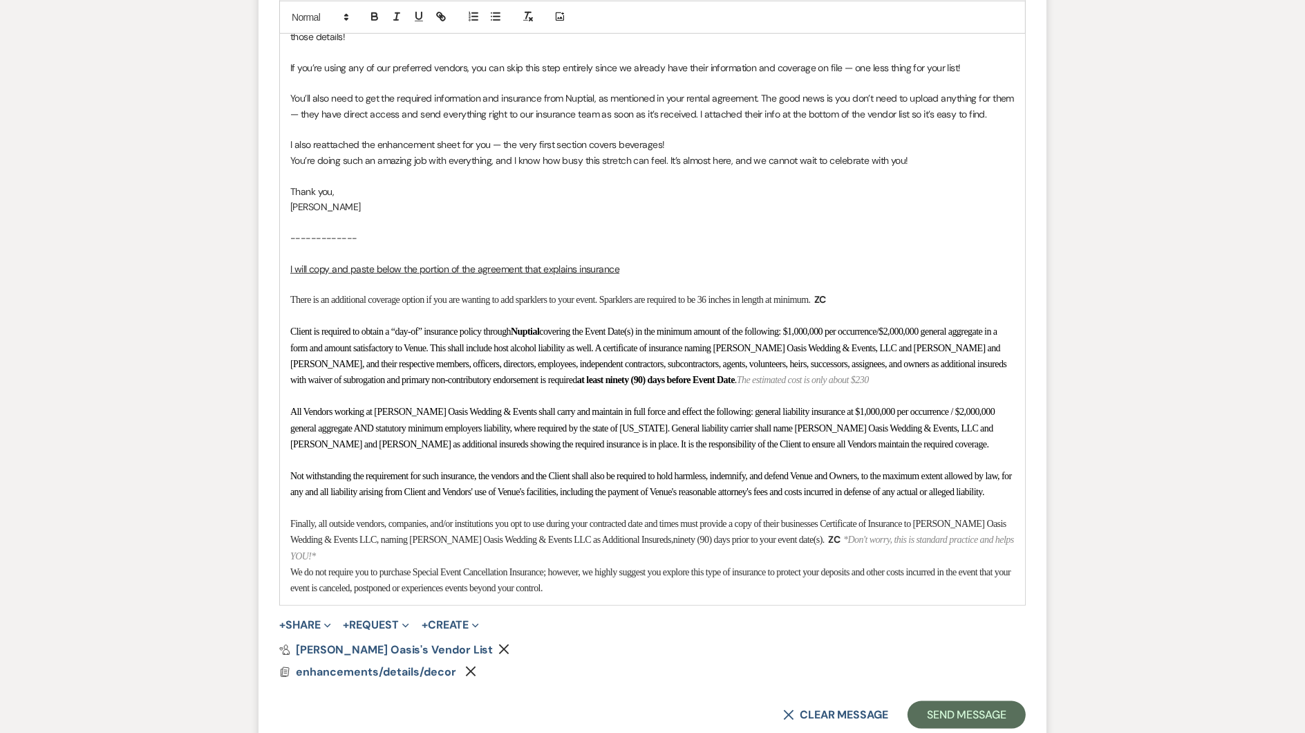
scroll to position [1402, 0]
click at [711, 602] on div "Thank you so much for sending over your vendor’s contact info, I went ahead and…" at bounding box center [652, 287] width 745 height 630
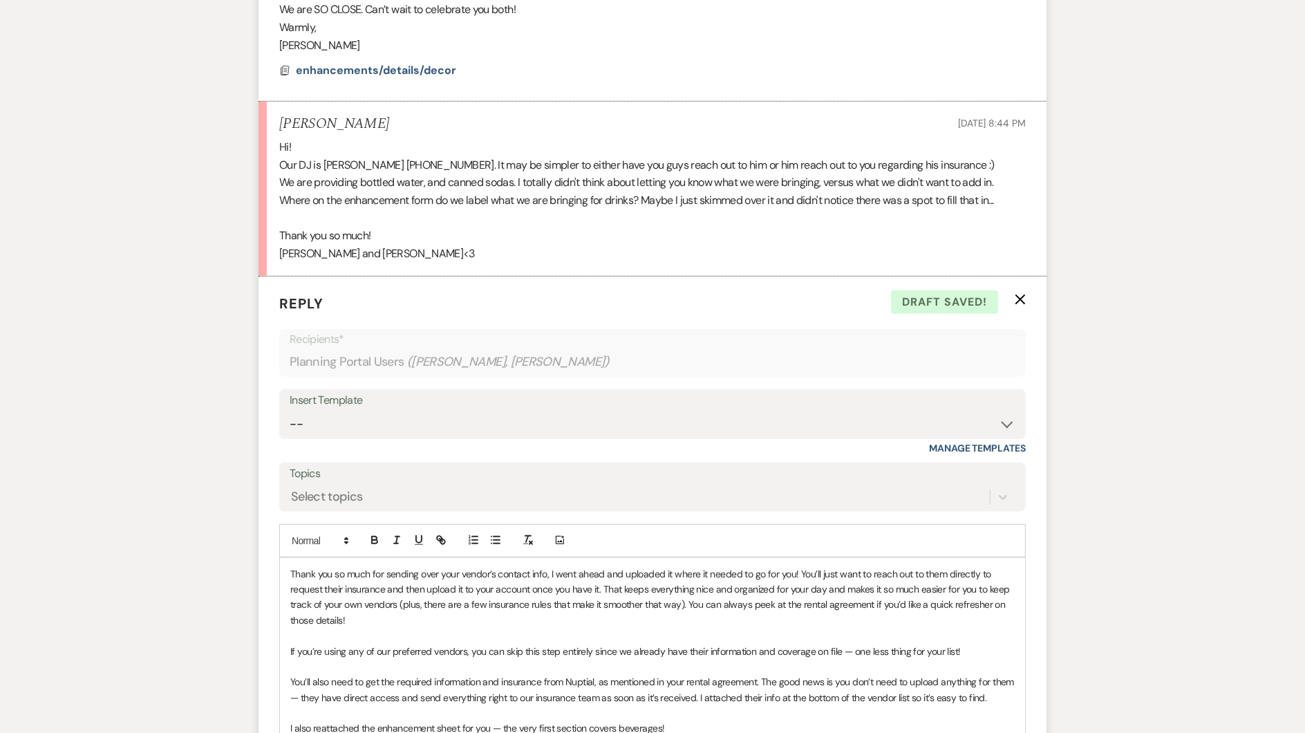
scroll to position [814, 0]
click at [292, 645] on p "If you’re using any of our preferred vendors, you can skip this step entirely s…" at bounding box center [652, 652] width 724 height 15
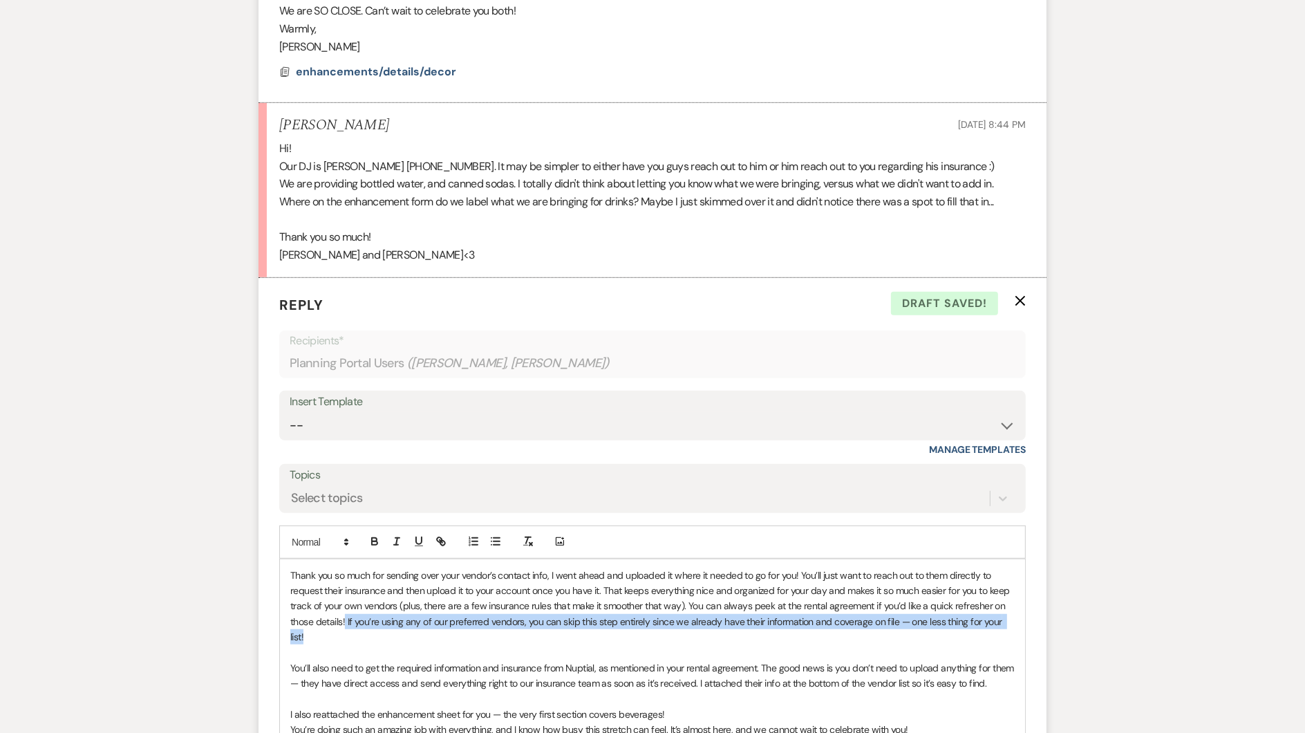
drag, startPoint x: 1015, startPoint y: 595, endPoint x: 345, endPoint y: 591, distance: 670.4
click at [398, 535] on icon "button" at bounding box center [397, 541] width 12 height 12
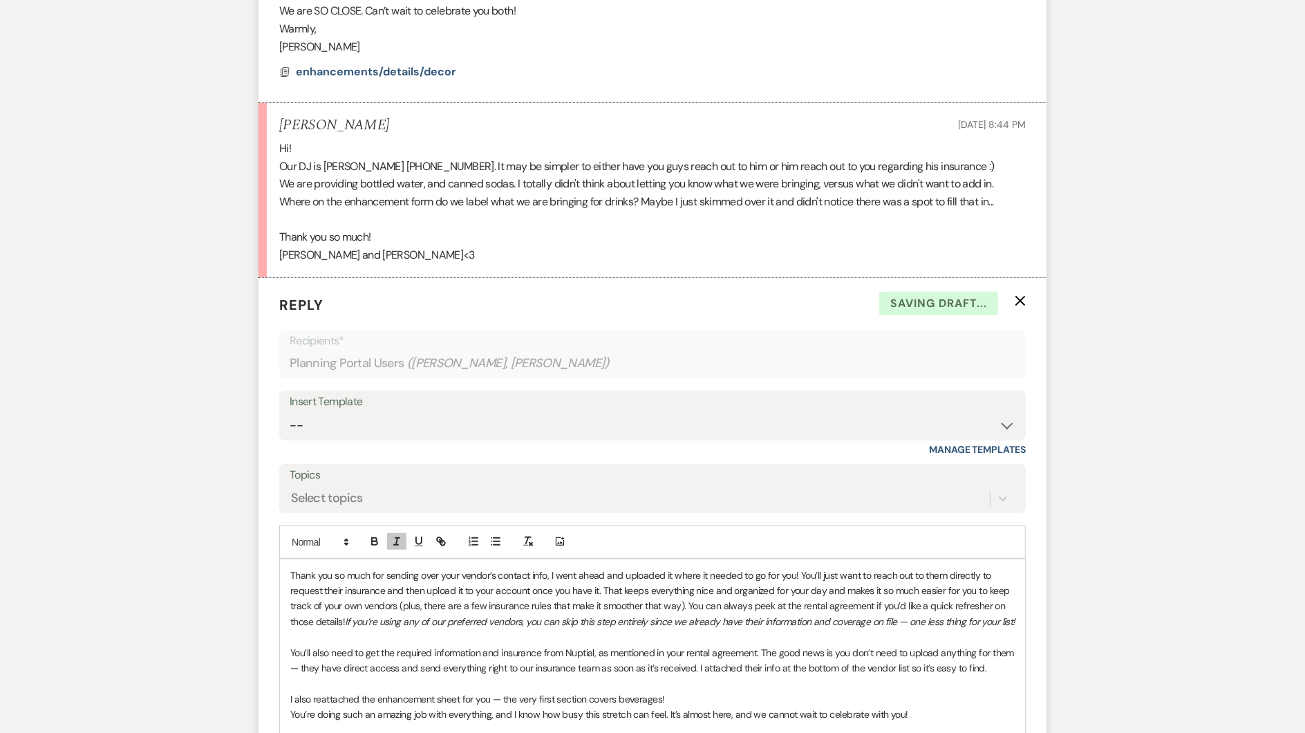
click at [391, 567] on p "Thank you so much for sending over your vendor’s contact info, I went ahead and…" at bounding box center [652, 598] width 724 height 62
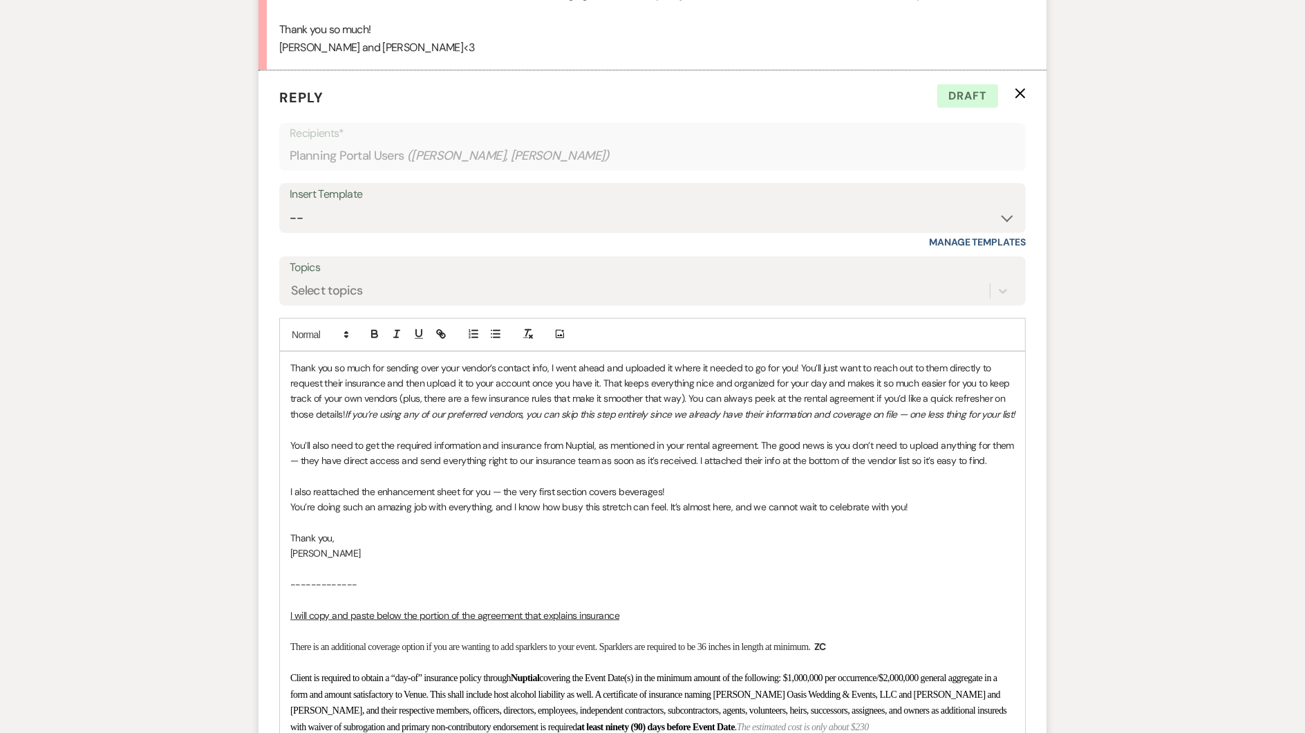
scroll to position [1028, 0]
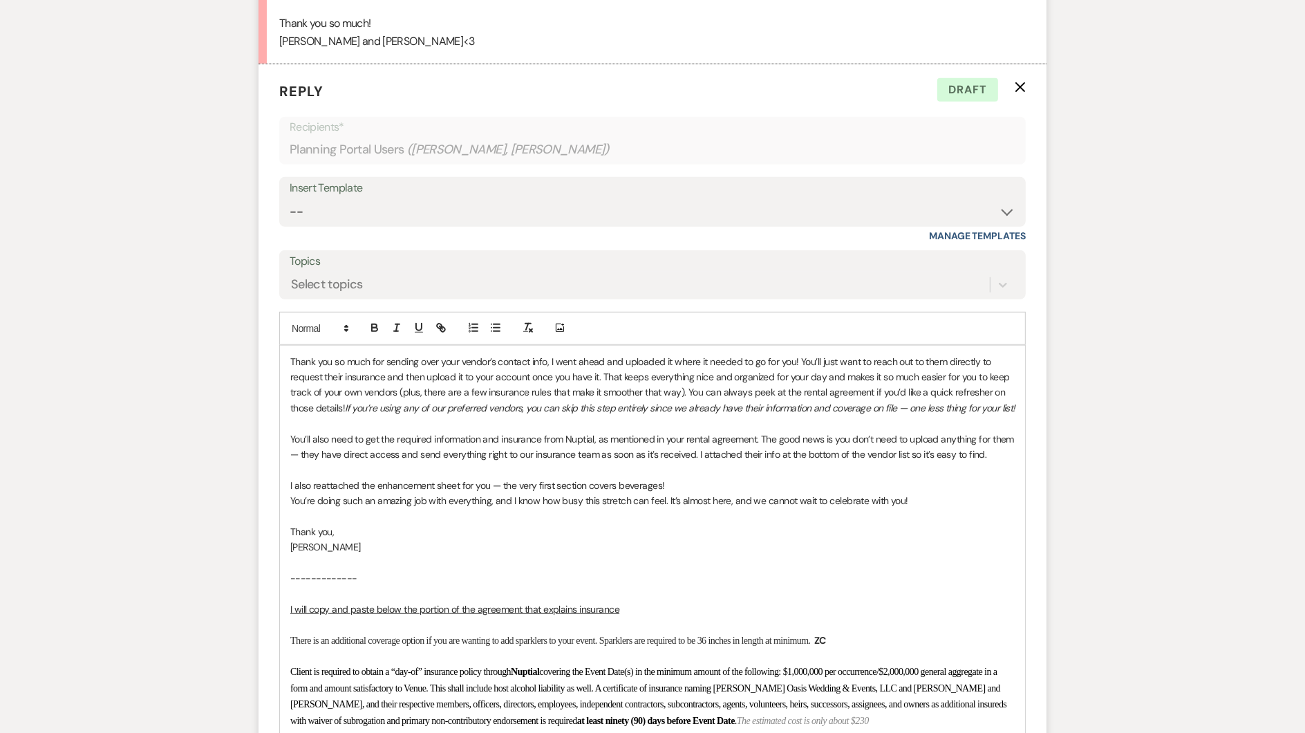
click at [702, 478] on p "I also reattached the enhancement sheet for you — the very first section covers…" at bounding box center [652, 485] width 724 height 15
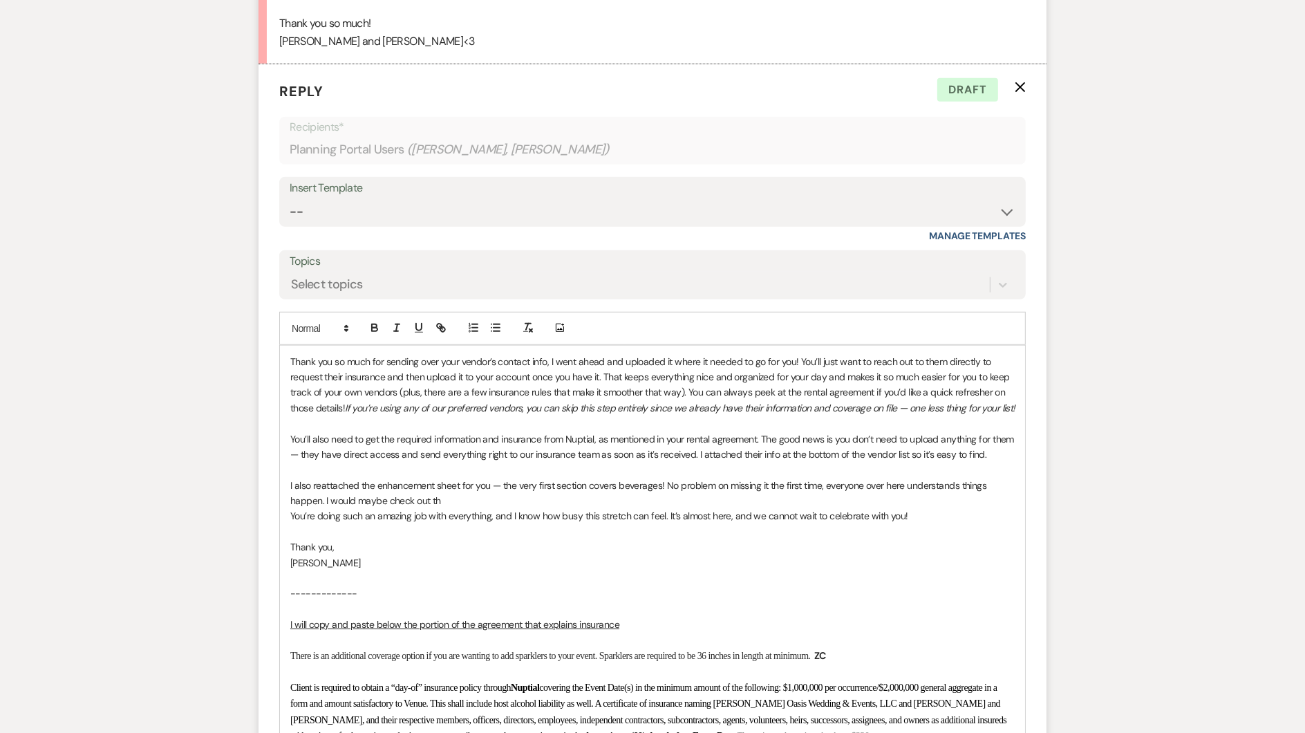
click at [501, 478] on p "I also reattached the enhancement sheet for you — the very first section covers…" at bounding box center [652, 493] width 724 height 31
click at [422, 478] on p "I also reattached the enhancement sheet for you, the very first section covers …" at bounding box center [652, 493] width 724 height 31
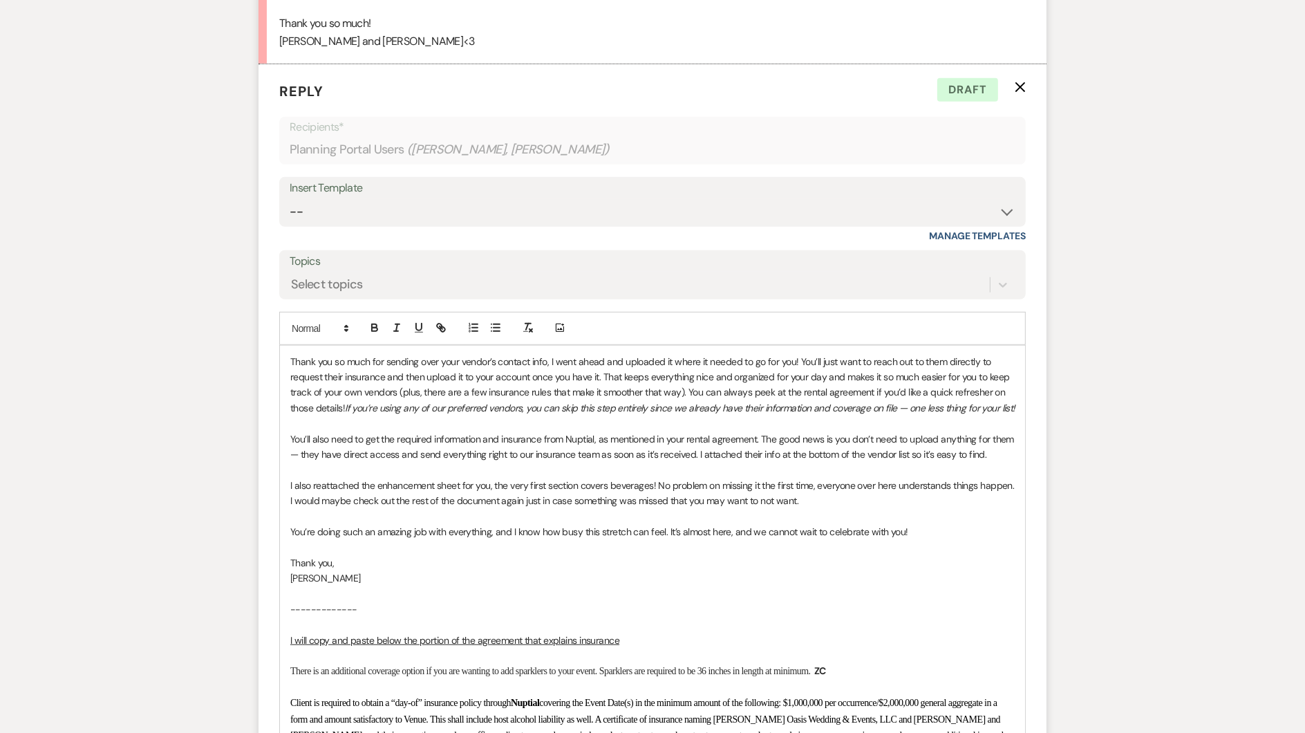
click at [884, 524] on p "You’re doing such an amazing job with everything, and I know how busy this stre…" at bounding box center [652, 531] width 724 height 15
click at [326, 539] on p at bounding box center [652, 546] width 724 height 15
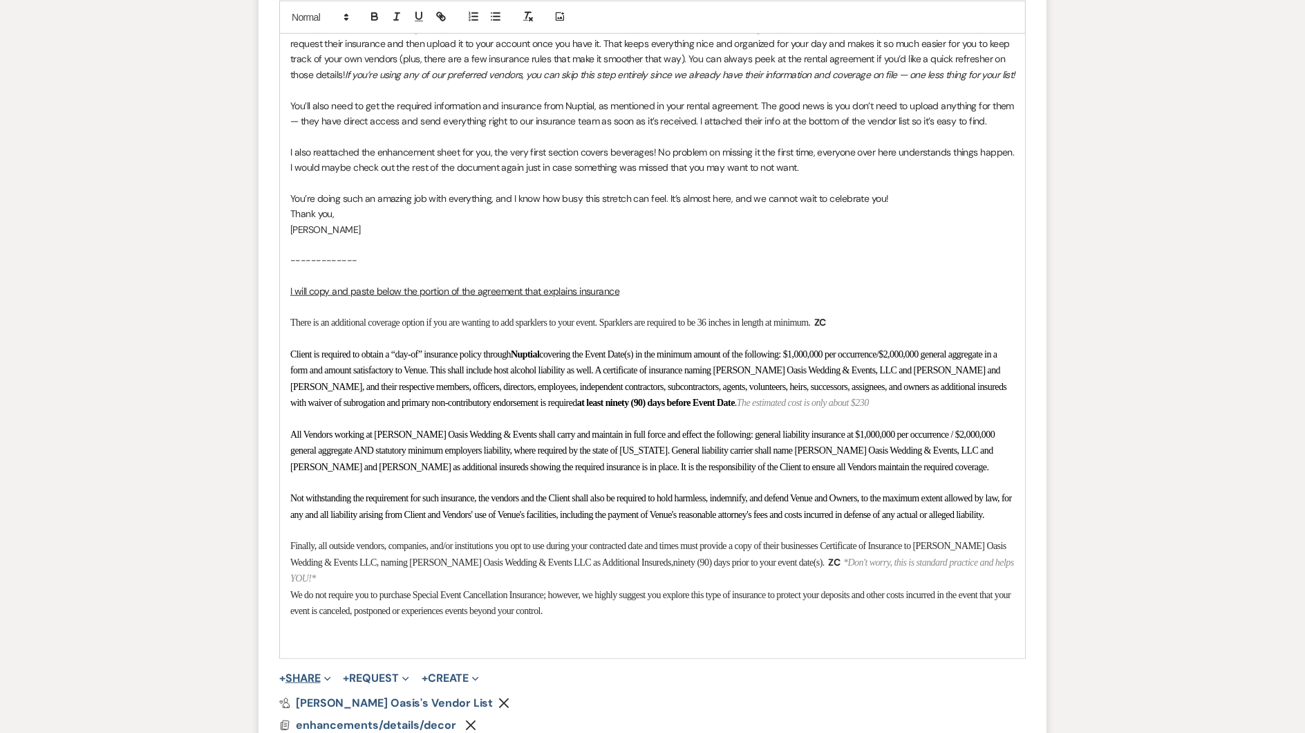
scroll to position [1323, 0]
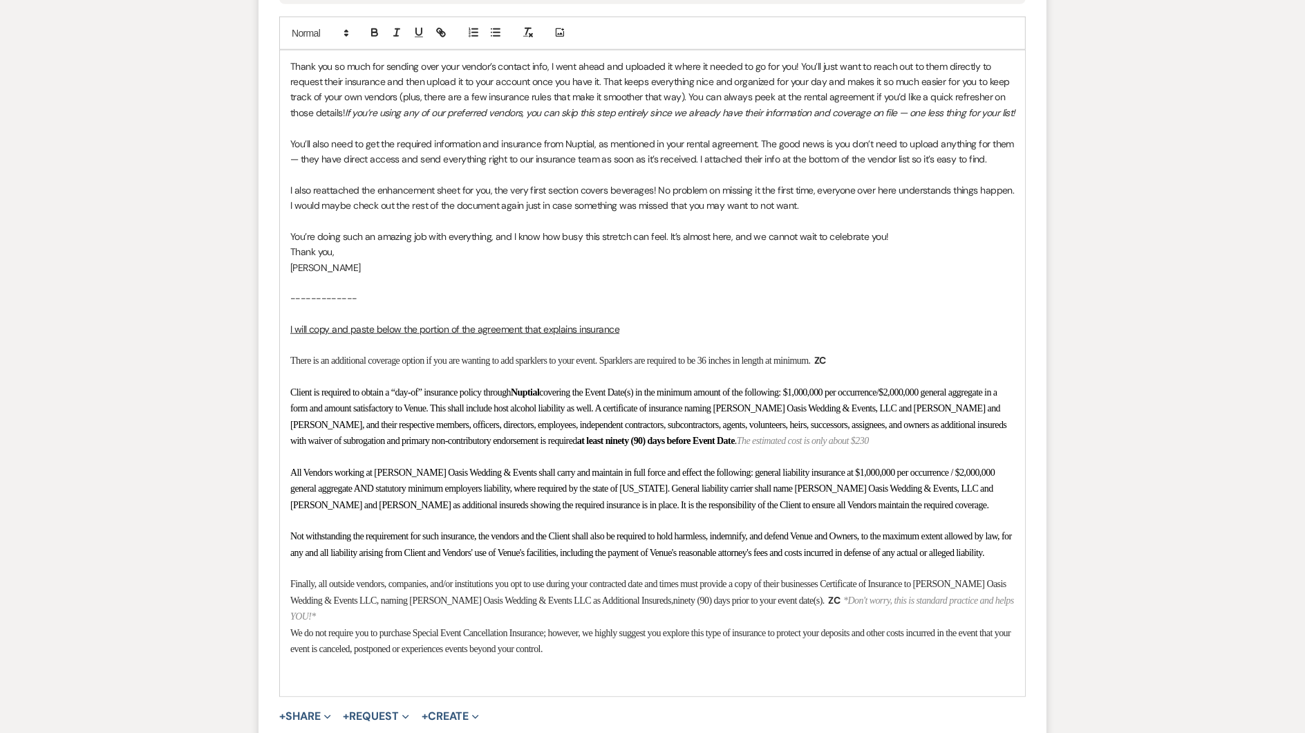
click at [813, 183] on p "I also reattached the enhancement sheet for you, the very first section covers …" at bounding box center [652, 197] width 724 height 31
click at [917, 229] on p "You’re doing such an amazing job with everything, and I know how busy this stre…" at bounding box center [652, 236] width 724 height 15
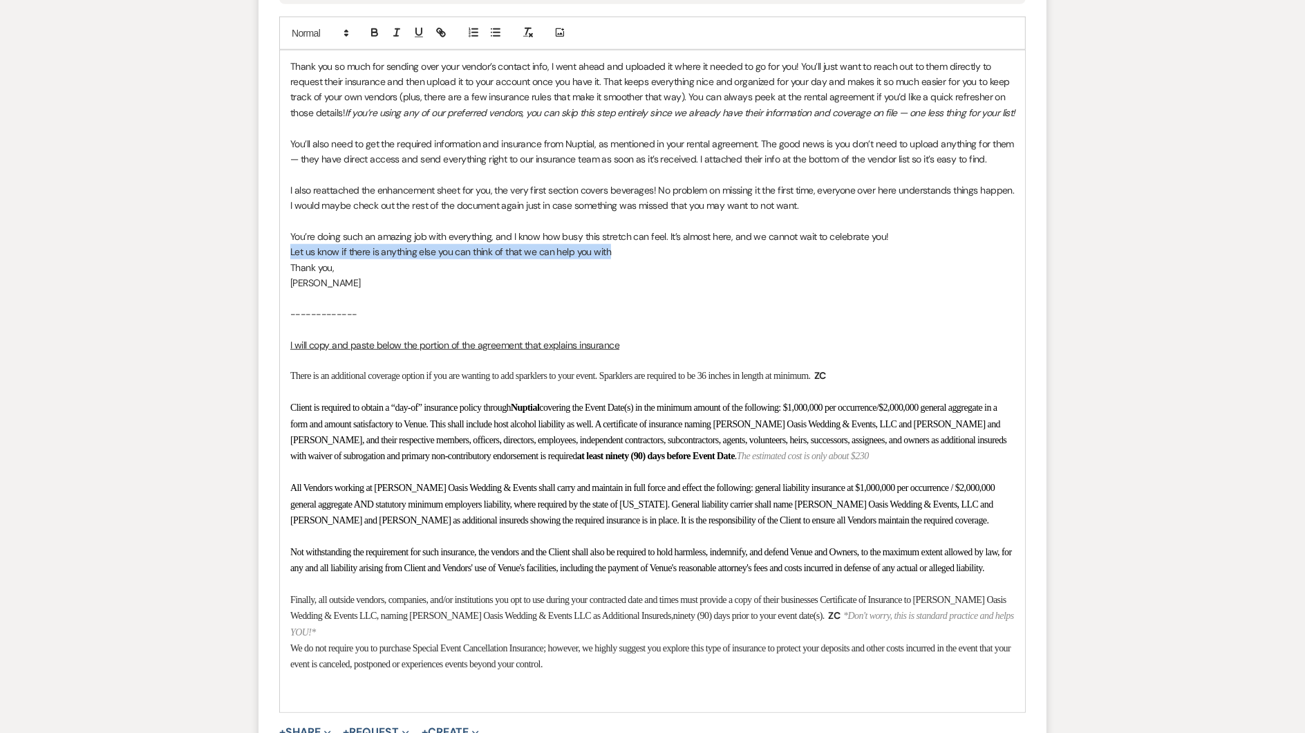
drag, startPoint x: 617, startPoint y: 231, endPoint x: 292, endPoint y: 226, distance: 324.9
click at [292, 244] on p "Let us know if there is anything else you can think of that we can help you with" at bounding box center [652, 251] width 724 height 15
click at [361, 244] on p at bounding box center [652, 251] width 724 height 15
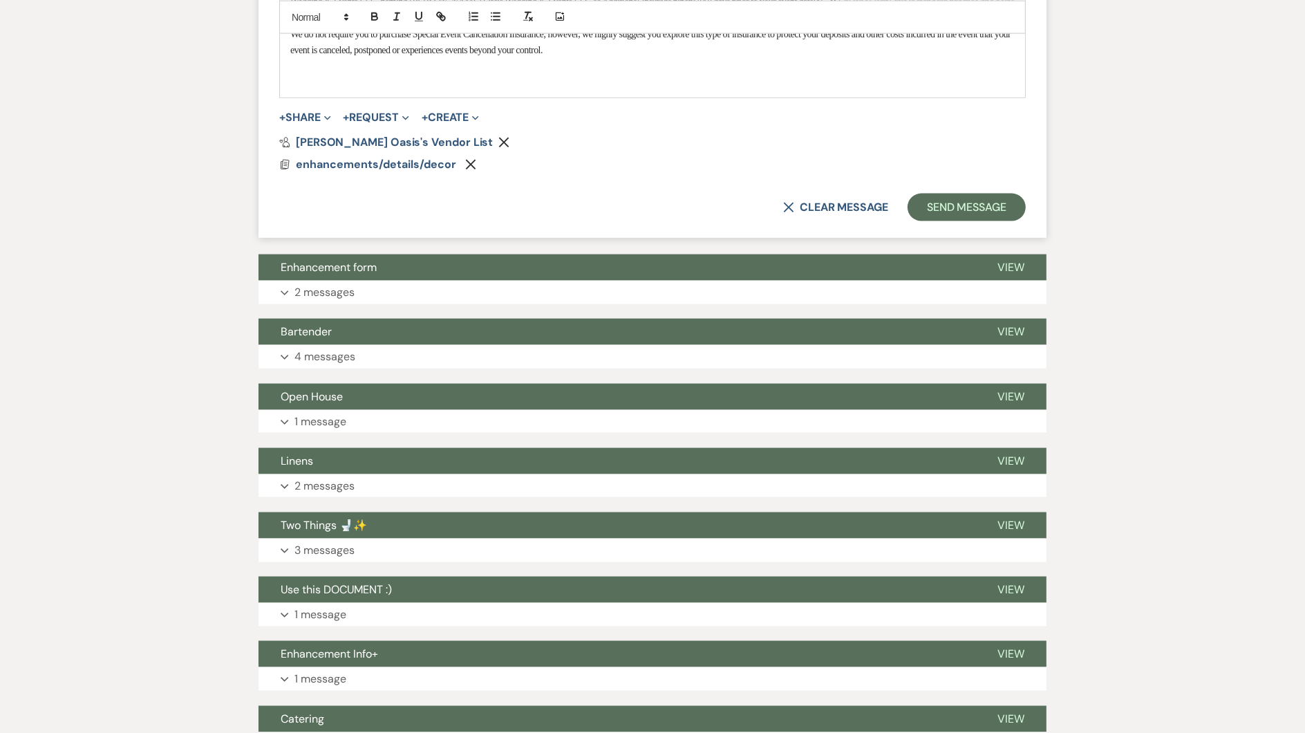
scroll to position [1922, 0]
click at [980, 220] on button "Send Message" at bounding box center [966, 207] width 118 height 28
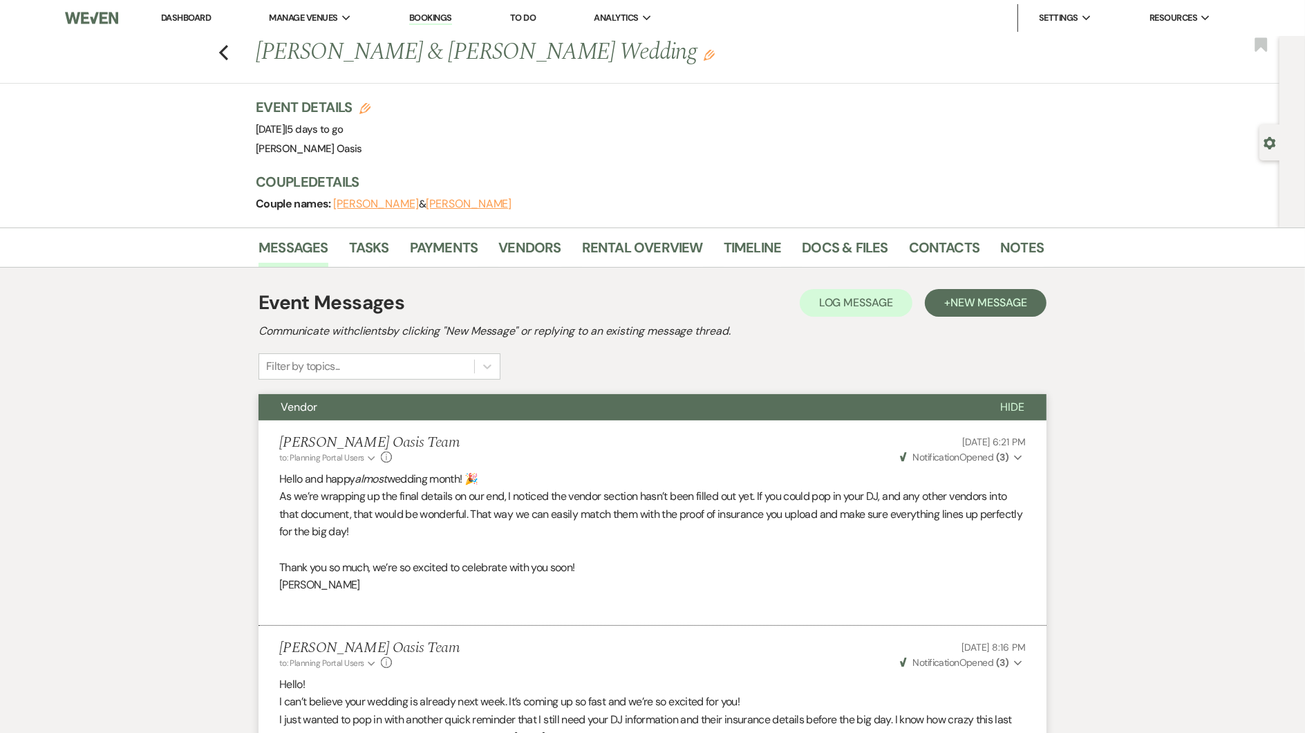
scroll to position [0, 0]
click at [219, 48] on icon "Previous" at bounding box center [223, 52] width 10 height 17
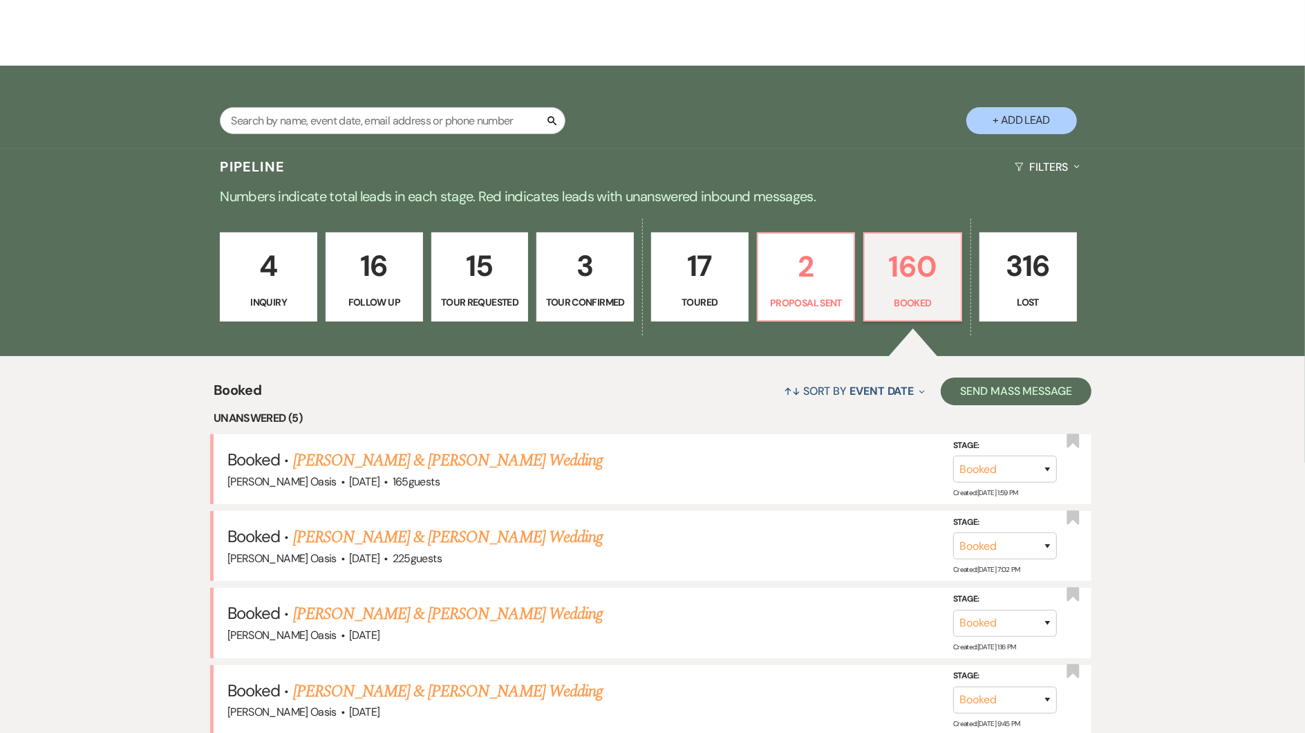
scroll to position [246, 0]
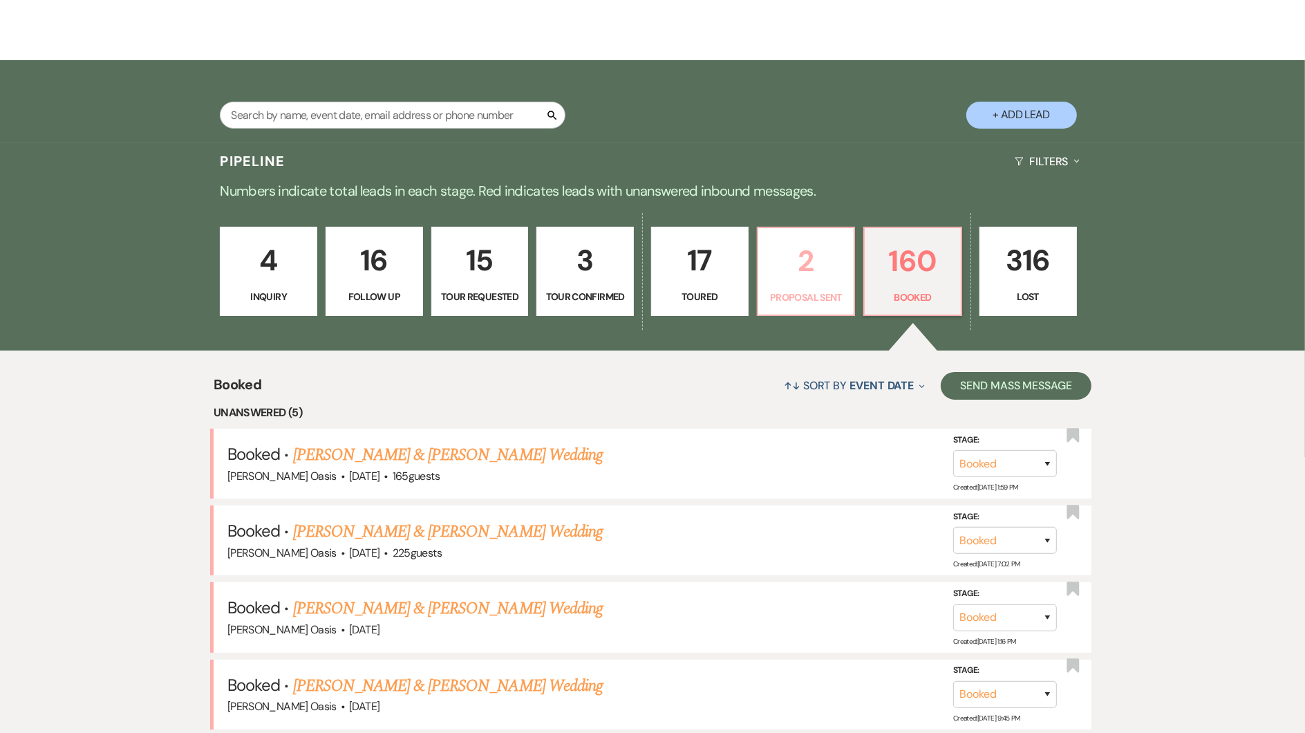
click at [827, 290] on p "Proposal Sent" at bounding box center [805, 297] width 79 height 15
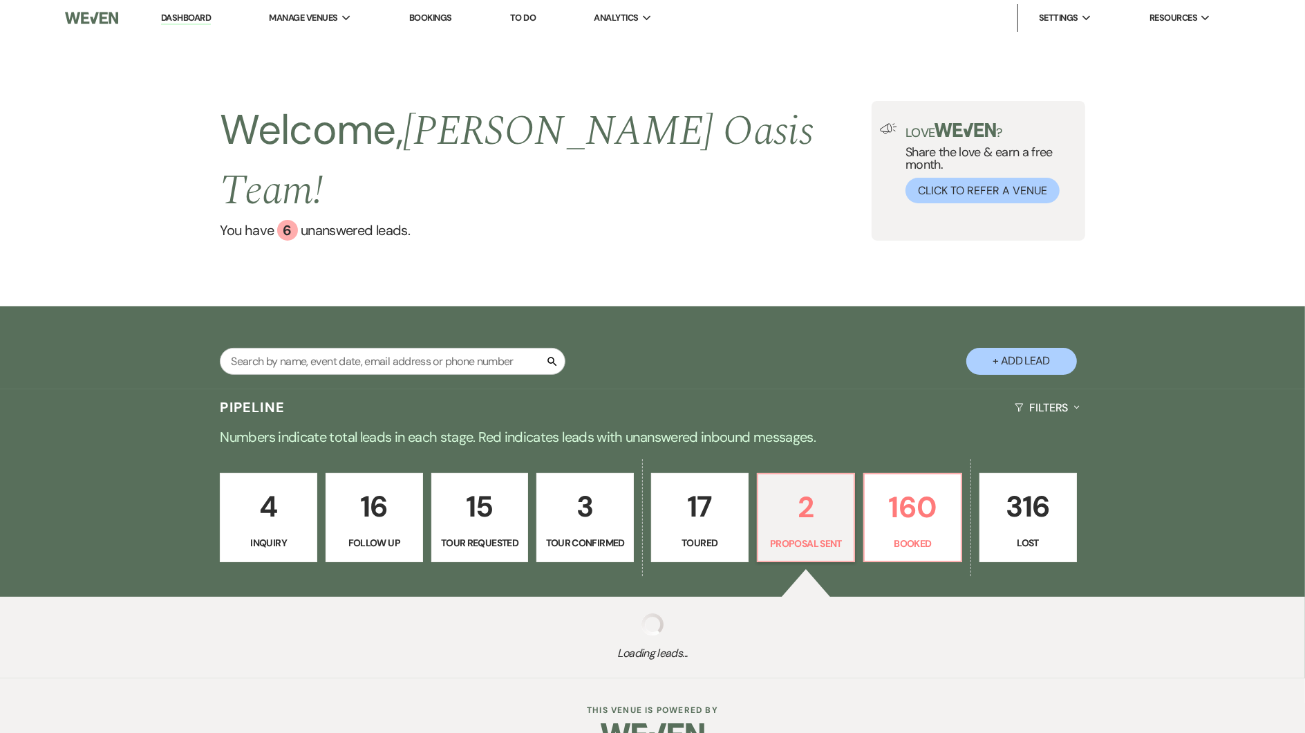
select select "6"
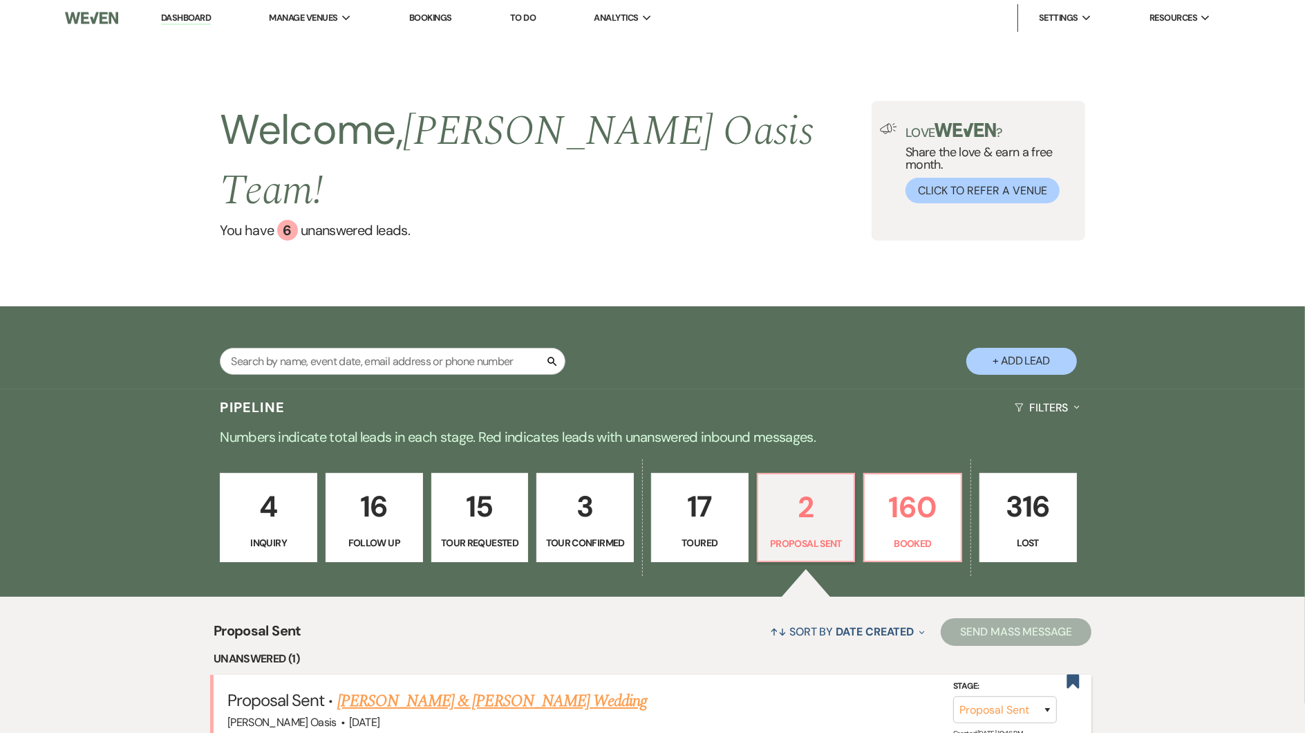
click at [366, 688] on link "Rayna Dixon & Trent Hellen's Wedding" at bounding box center [492, 700] width 310 height 25
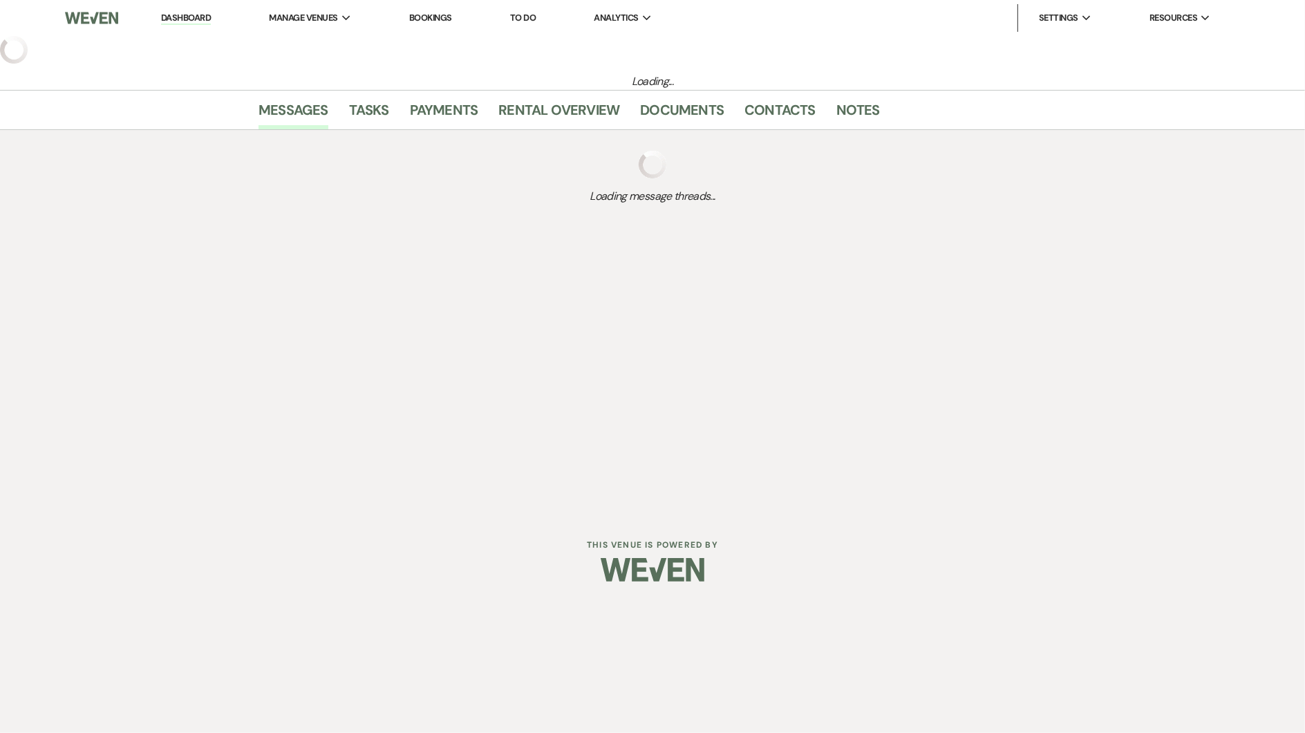
select select "6"
select select "5"
